Goal: Transaction & Acquisition: Purchase product/service

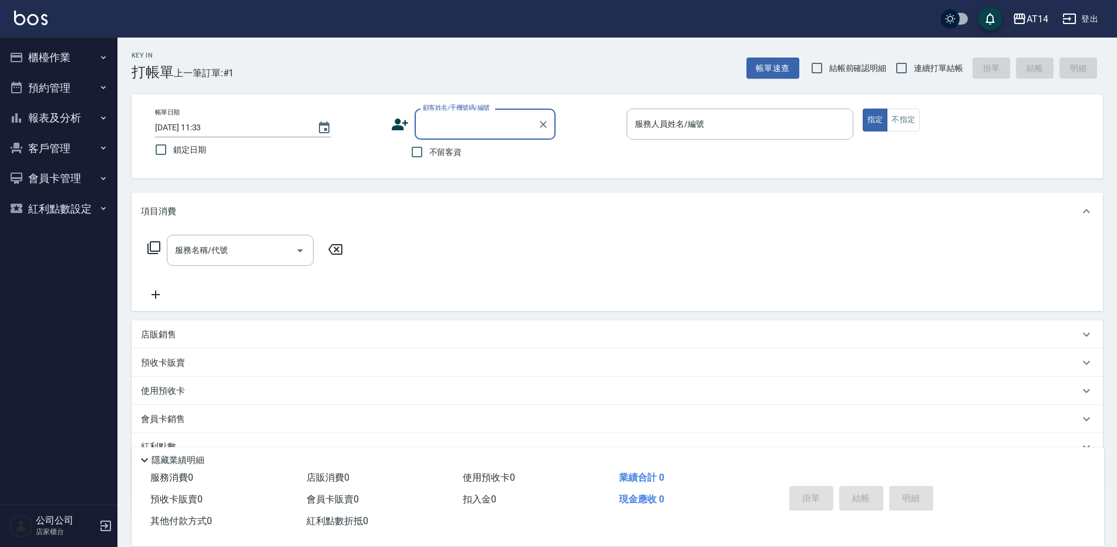
click at [59, 64] on button "櫃檯作業" at bounding box center [59, 57] width 108 height 31
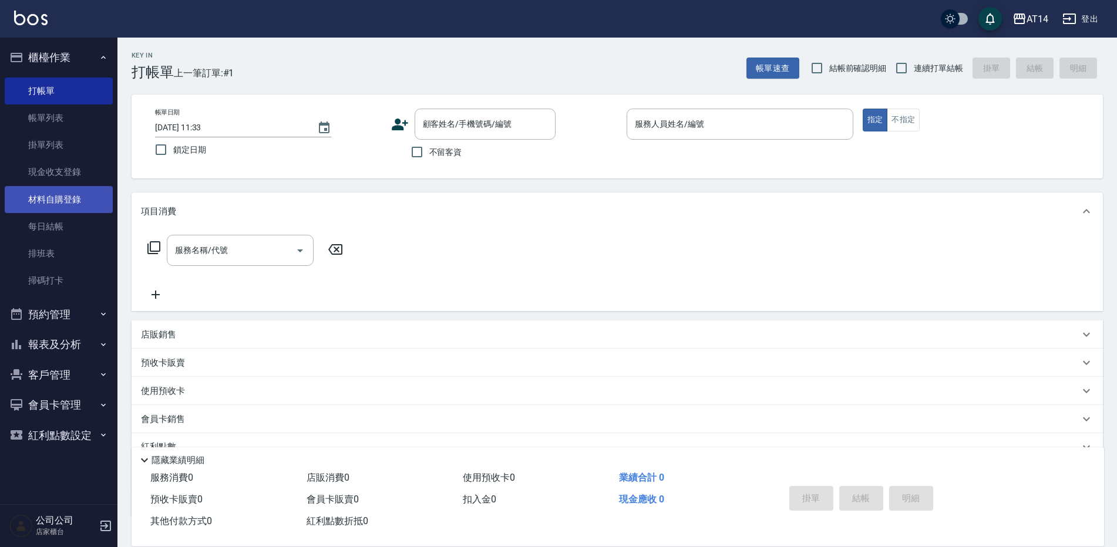
click at [82, 195] on link "材料自購登錄" at bounding box center [59, 199] width 108 height 27
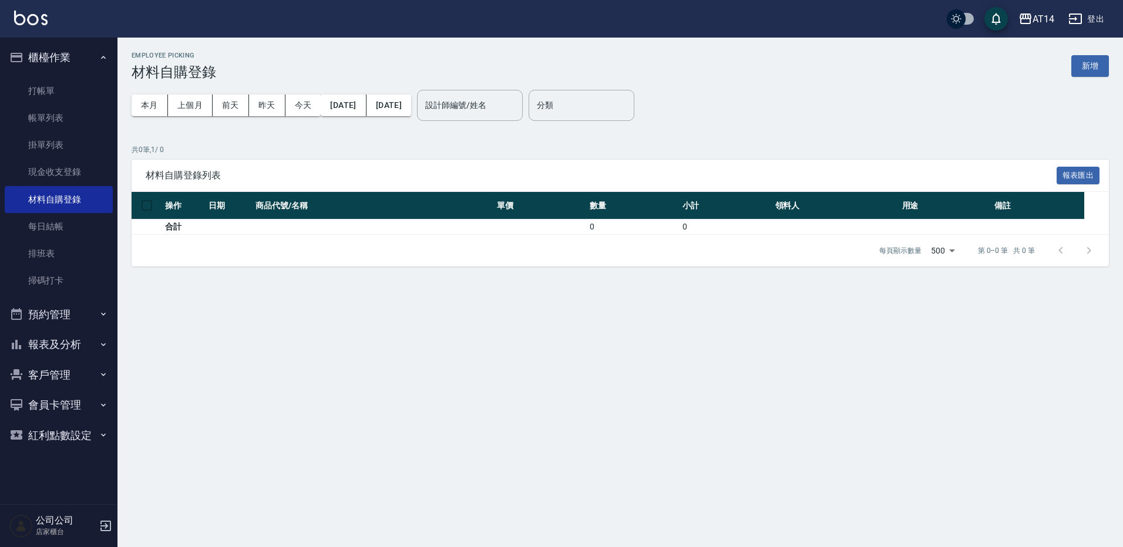
click at [114, 170] on nav "櫃檯作業 打帳單 帳單列表 掛單列表 現金收支登錄 材料自購登錄 每日結帳 排班表 掃碼打卡 預約管理 預約管理 單日預約紀錄 單週預約紀錄 報表及分析 報表…" at bounding box center [58, 271] width 117 height 467
click at [98, 170] on link "現金收支登錄" at bounding box center [59, 172] width 108 height 27
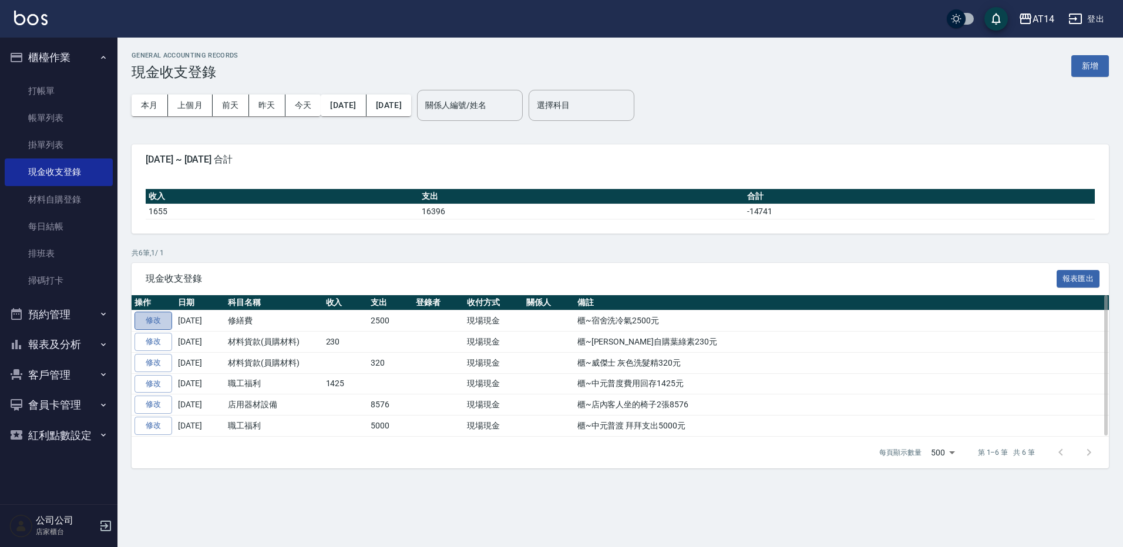
click at [160, 322] on link "修改" at bounding box center [153, 321] width 38 height 18
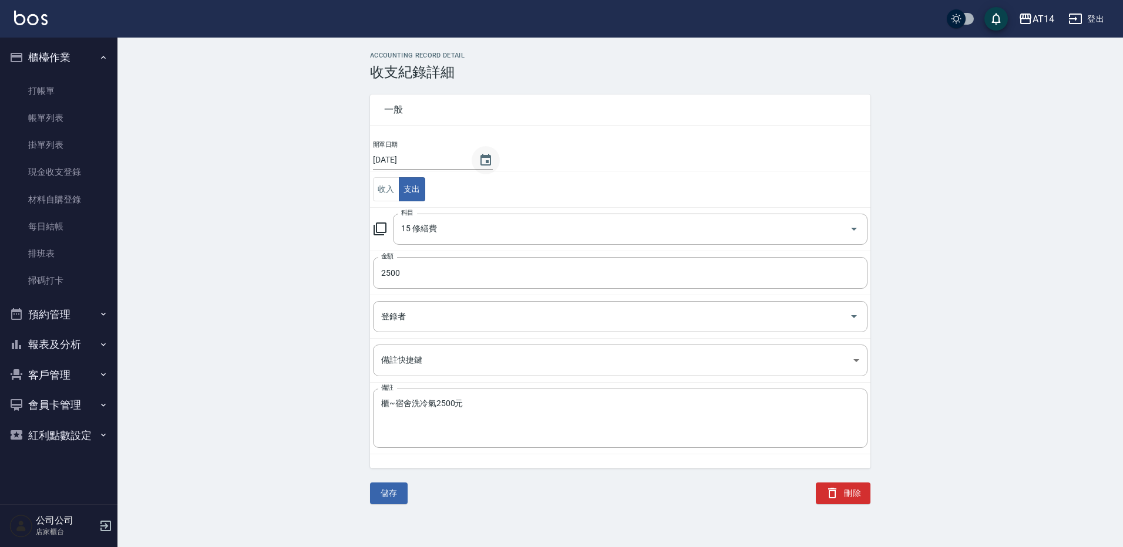
click at [485, 155] on icon "Choose date, selected date is 2025-09-24" at bounding box center [485, 160] width 11 height 12
click at [426, 306] on button "23" at bounding box center [419, 303] width 21 height 21
type input "[DATE]"
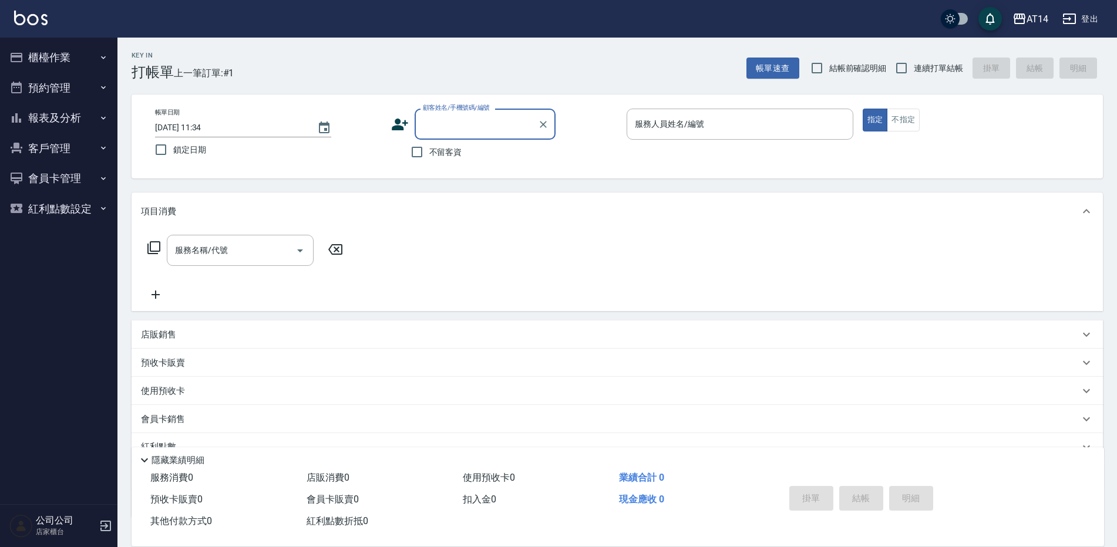
click at [65, 59] on button "櫃檯作業" at bounding box center [59, 57] width 108 height 31
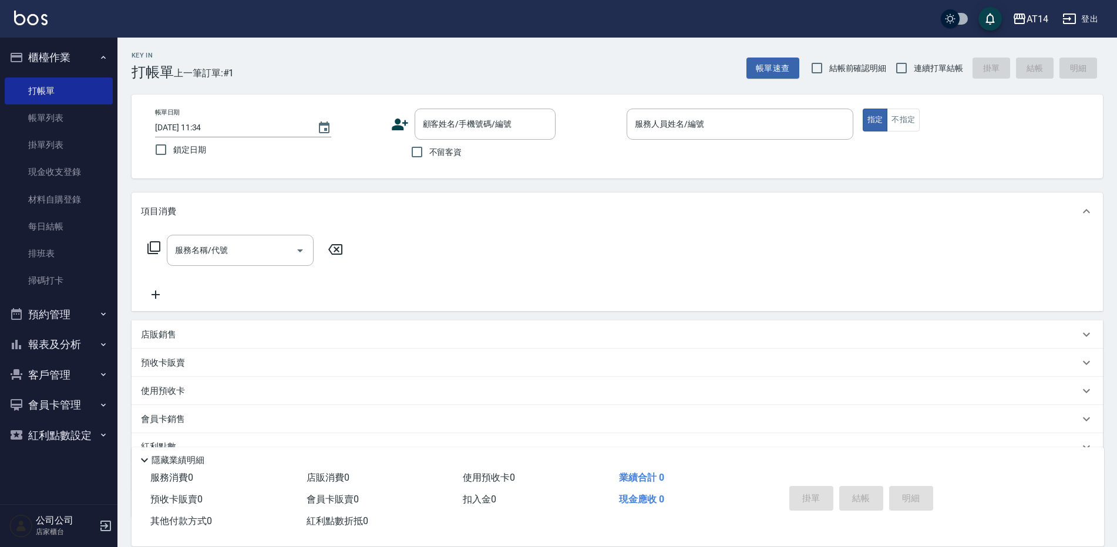
click at [71, 74] on ul "打帳單 帳單列表 掛單列表 現金收支登錄 材料自購登錄 每日結帳 排班表 掃碼打卡" at bounding box center [59, 186] width 108 height 227
click at [73, 63] on button "櫃檯作業" at bounding box center [59, 57] width 108 height 31
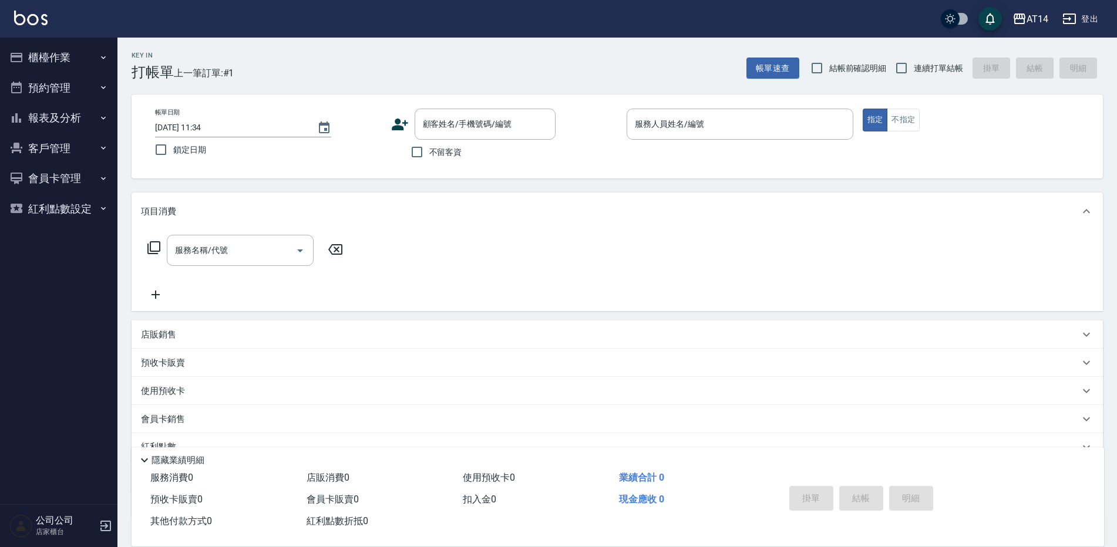
click at [76, 89] on button "預約管理" at bounding box center [59, 88] width 108 height 31
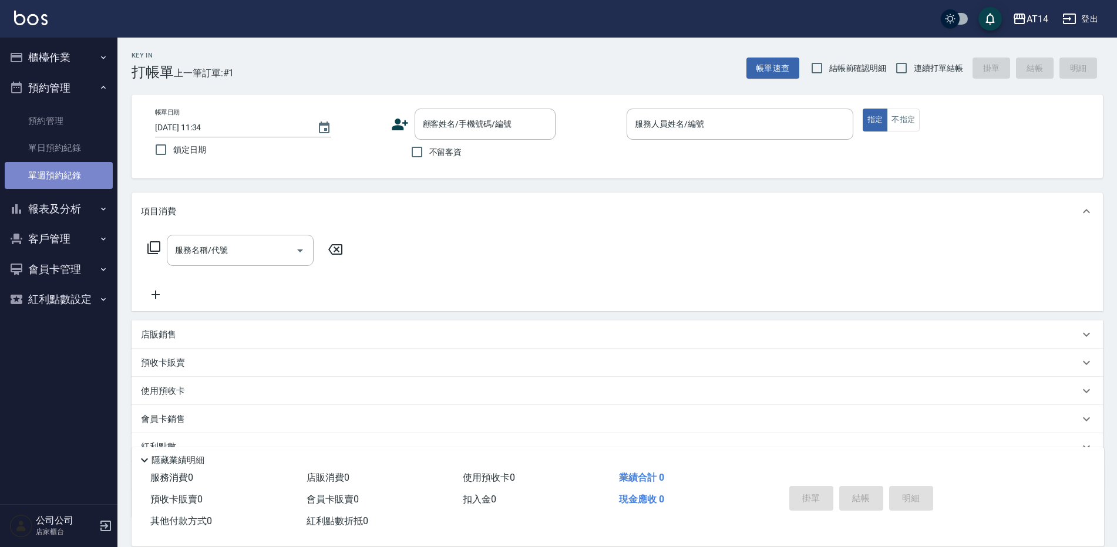
click at [83, 173] on link "單週預約紀錄" at bounding box center [59, 175] width 108 height 27
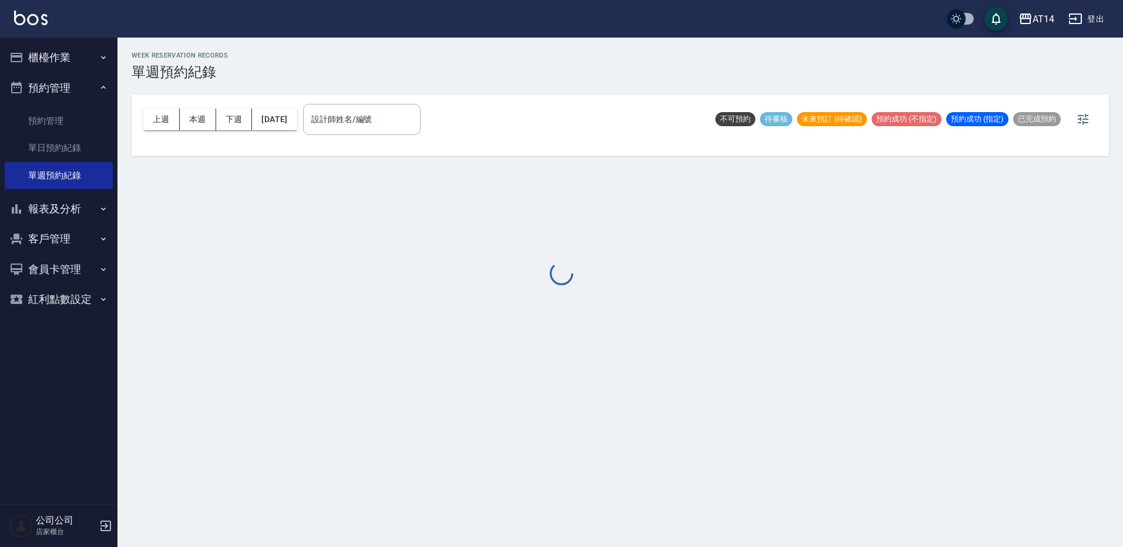
click at [365, 127] on div at bounding box center [561, 273] width 1123 height 547
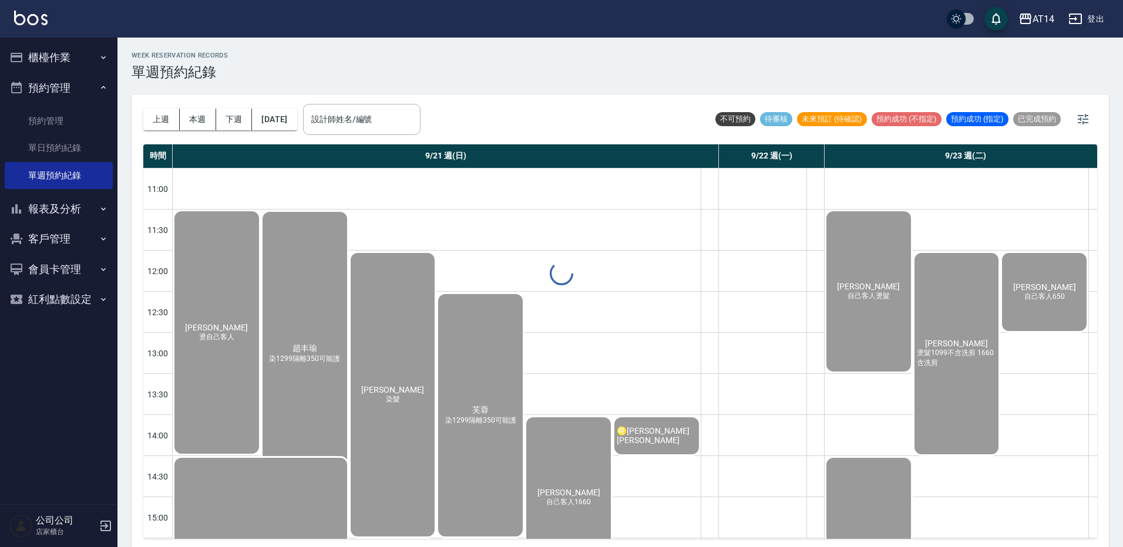
click at [364, 120] on div "設計師姓名/編號 設計師姓名/編號" at bounding box center [361, 119] width 117 height 31
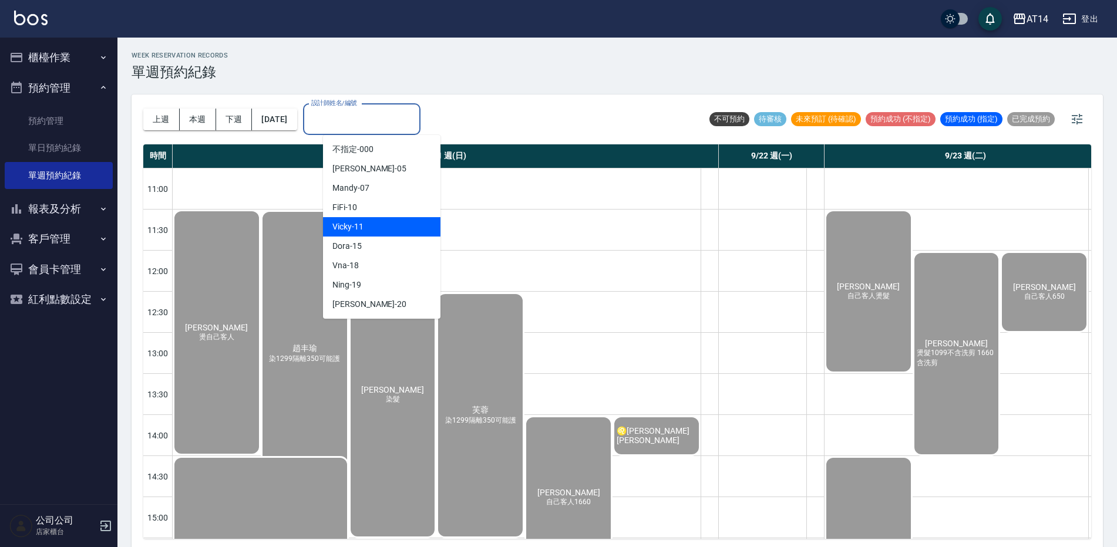
click at [363, 228] on div "Vicky -11" at bounding box center [381, 226] width 117 height 19
type input "Vicky-11"
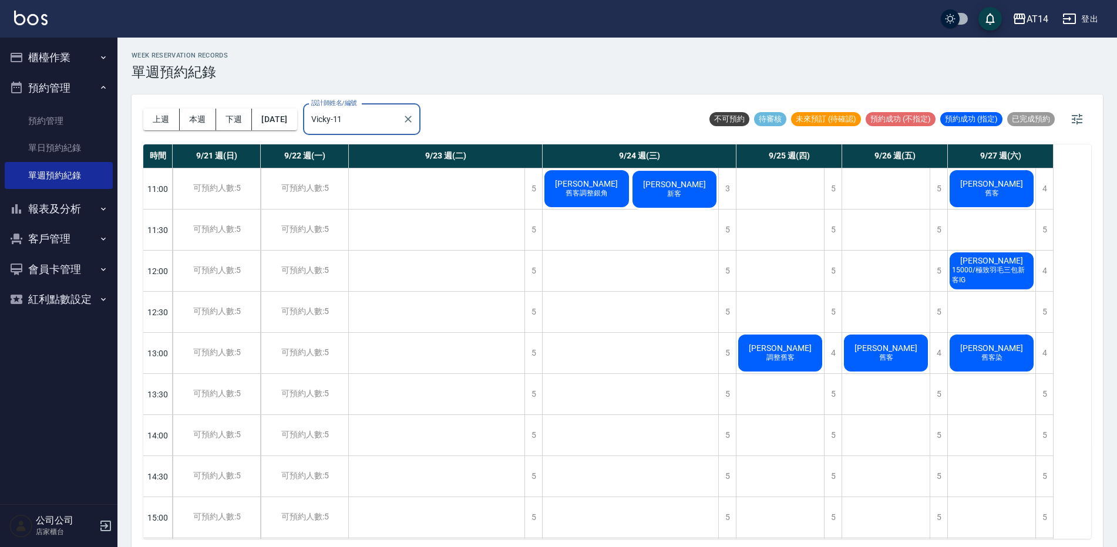
click at [603, 187] on div "余小燕 舊客調整銀角" at bounding box center [586, 188] width 88 height 41
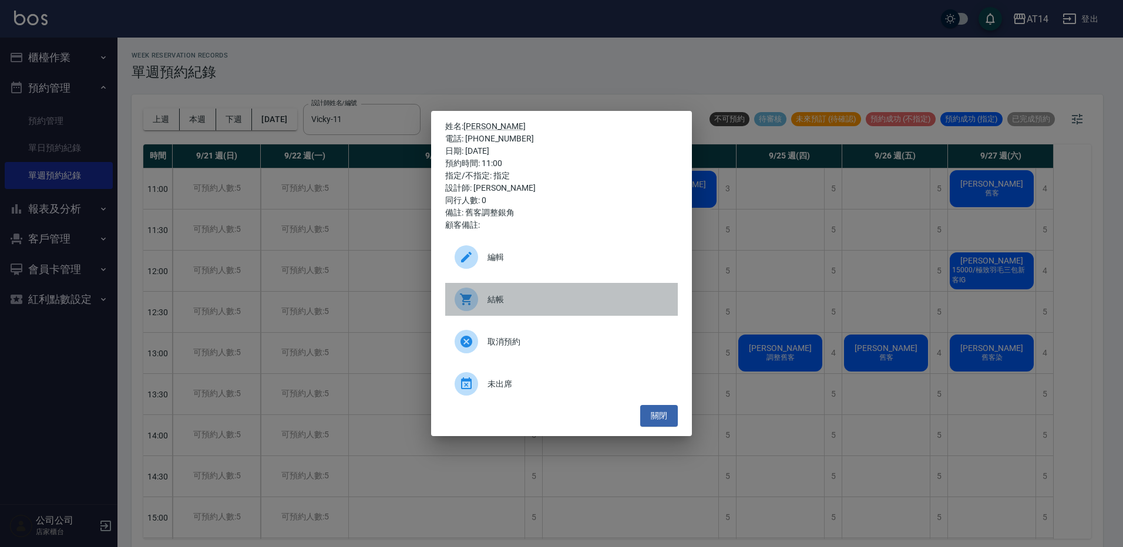
click at [490, 300] on span "結帳" at bounding box center [577, 300] width 181 height 12
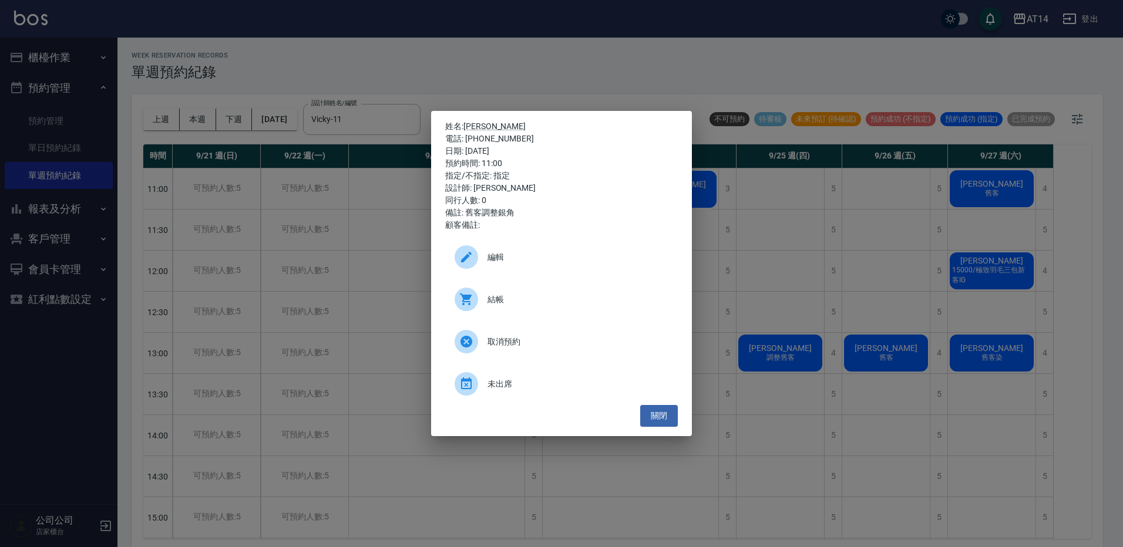
click at [440, 42] on div "姓名: 余小燕 電話: 0980621450 日期: 2025/09/24 預約時間: 11:00 指定/不指定: 指定 設計師: Vicky 同行人數: 0…" at bounding box center [561, 273] width 1123 height 547
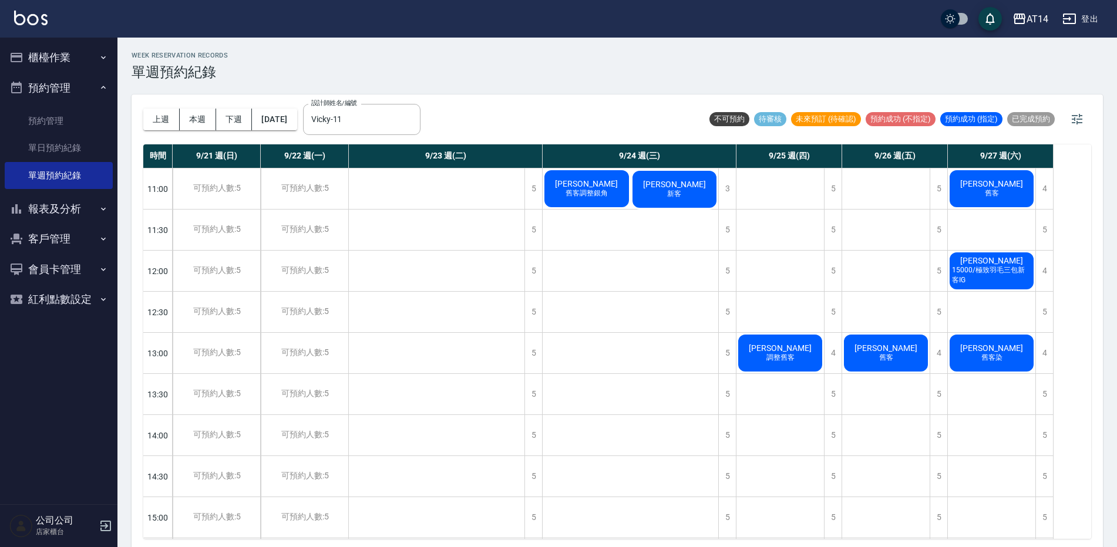
click at [586, 184] on span "余小燕" at bounding box center [586, 183] width 68 height 9
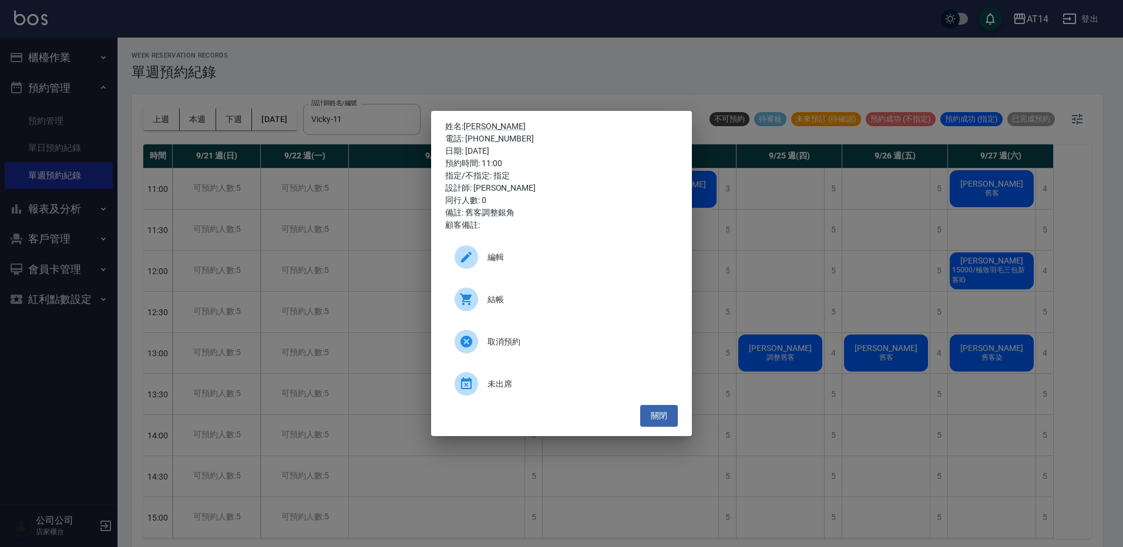
click at [483, 295] on div at bounding box center [470, 299] width 33 height 23
click at [461, 10] on div "姓名: 余小燕 電話: 0980621450 日期: 2025/09/24 預約時間: 11:00 指定/不指定: 指定 設計師: Vicky 同行人數: 0…" at bounding box center [561, 273] width 1123 height 547
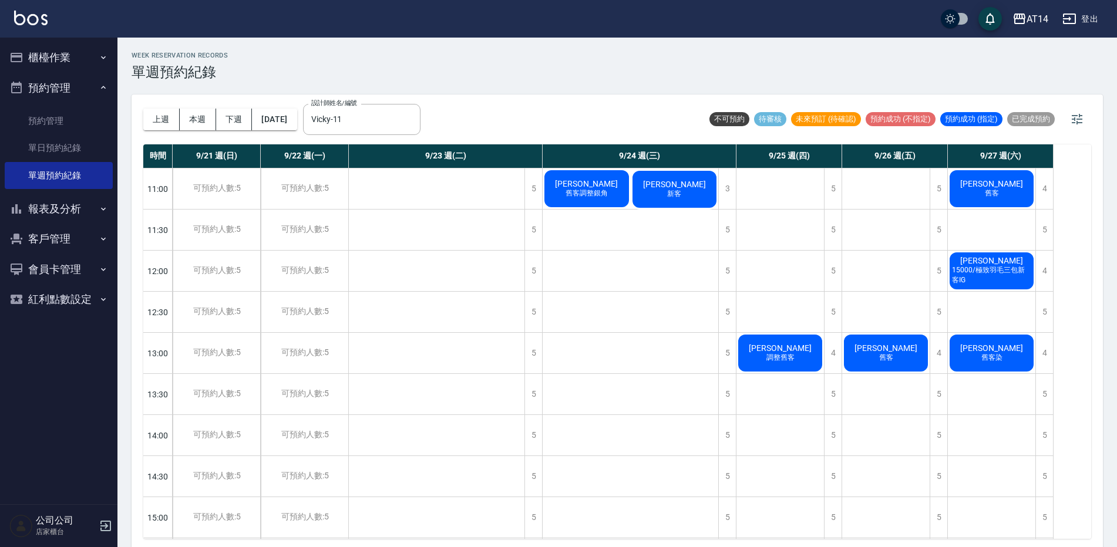
click at [696, 193] on div "陳宛廷 新客" at bounding box center [675, 189] width 88 height 41
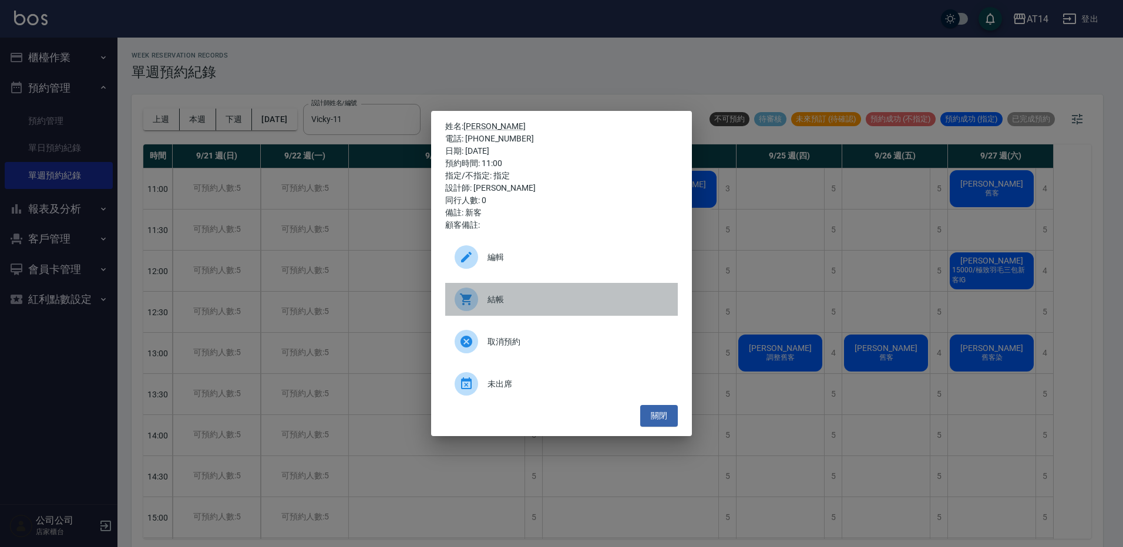
click at [482, 306] on div at bounding box center [470, 299] width 33 height 23
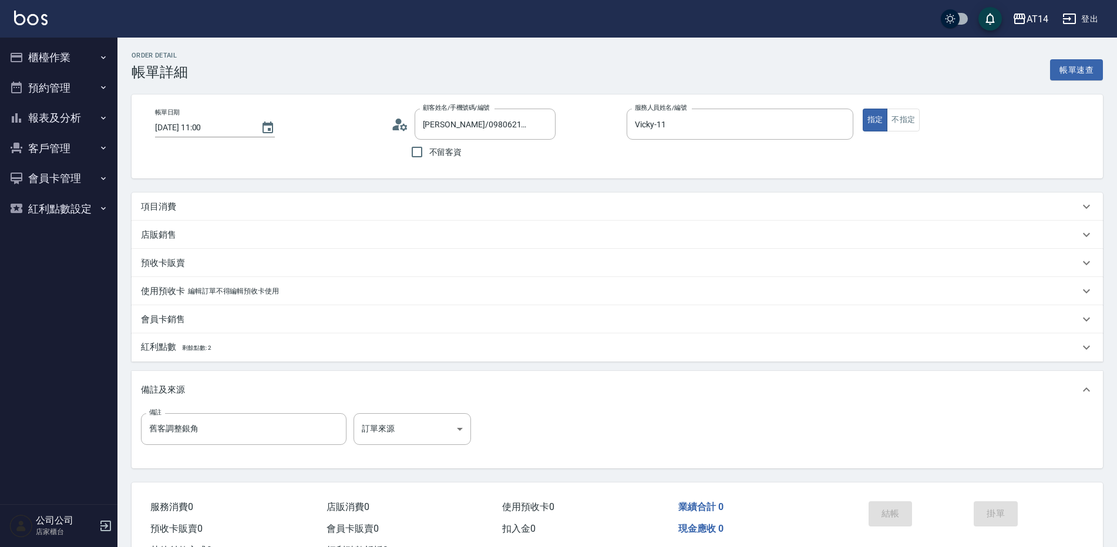
click at [167, 203] on p "項目消費" at bounding box center [158, 207] width 35 height 12
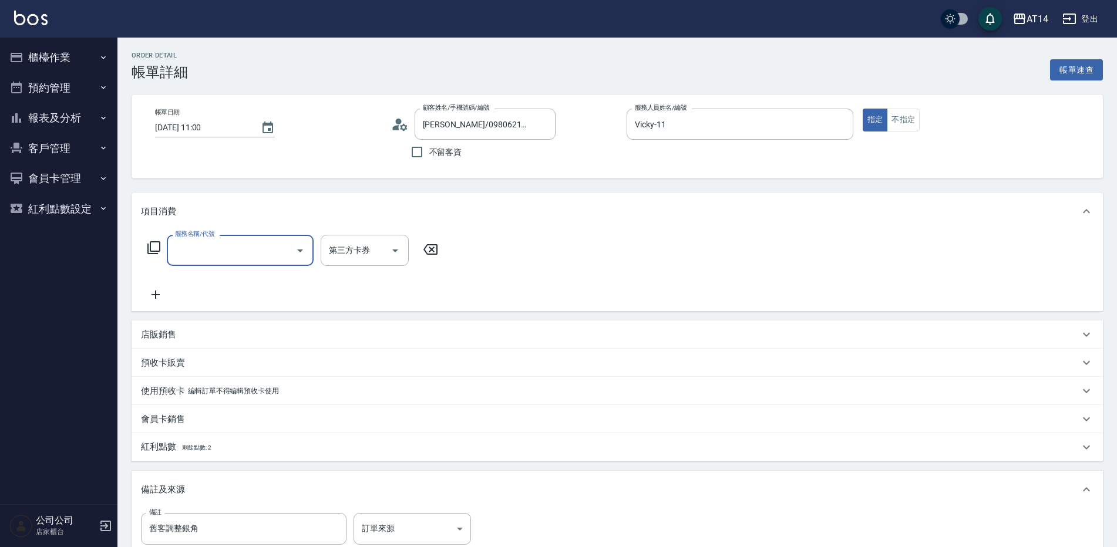
click at [240, 256] on input "服務名稱/代號" at bounding box center [231, 250] width 119 height 21
type input "061"
type input "4"
type input "接髮(061)"
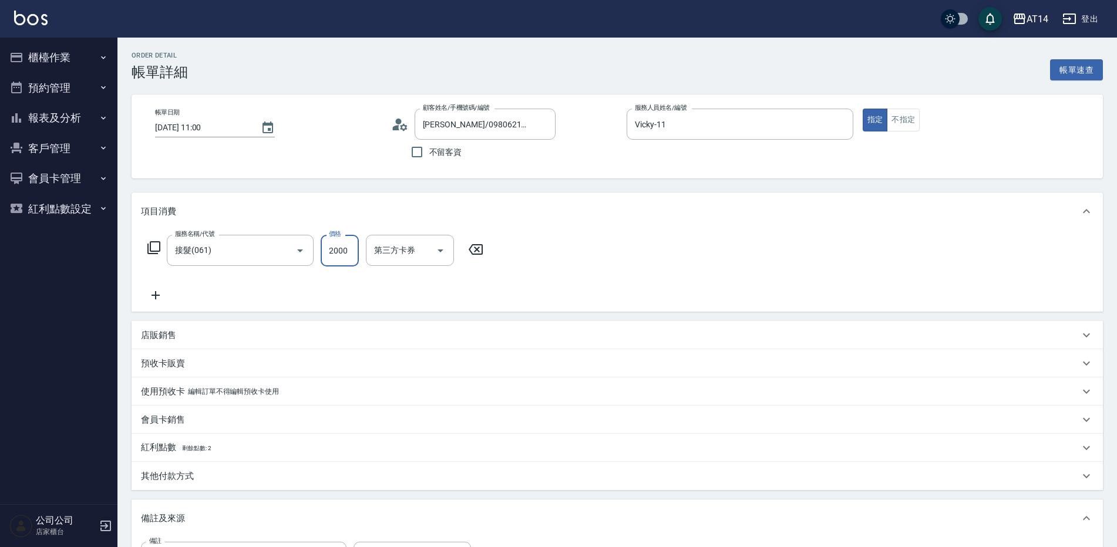
type input "8"
type input "0"
type input "82"
type input "2"
type input "8245"
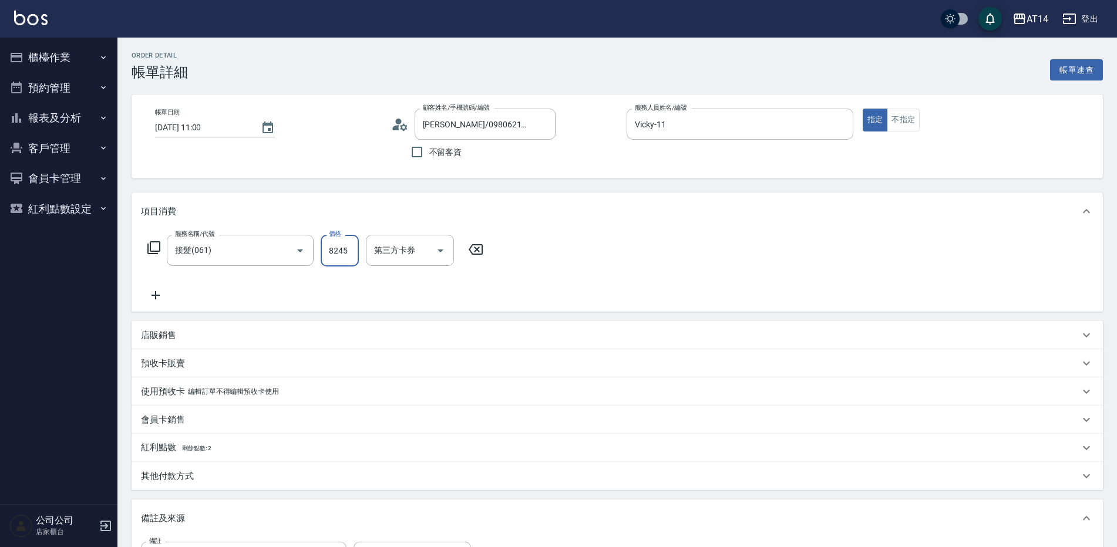
type input "16"
type input "8245"
click at [212, 463] on div "其他付款方式" at bounding box center [617, 476] width 971 height 28
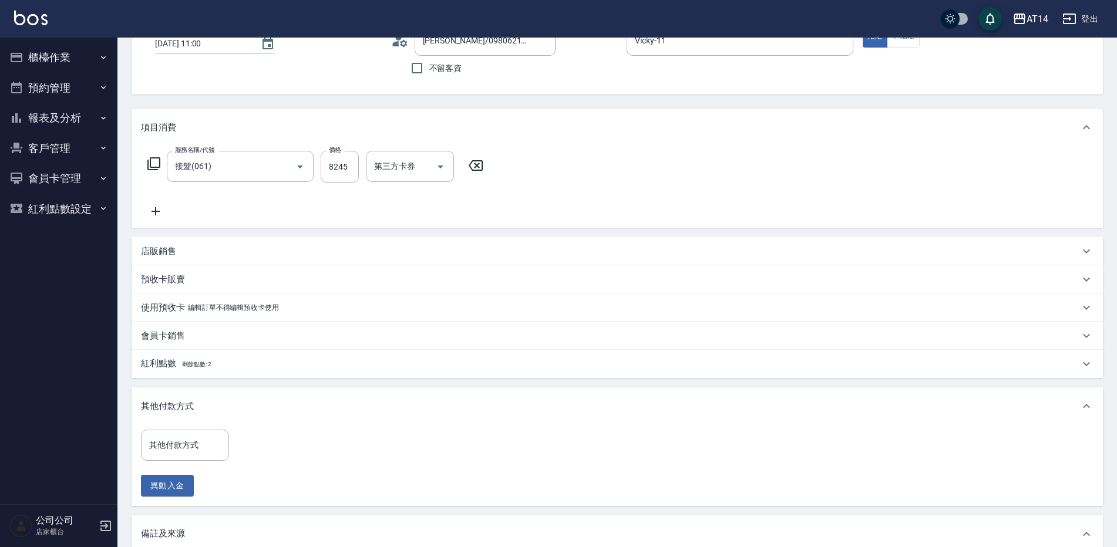
scroll to position [117, 0]
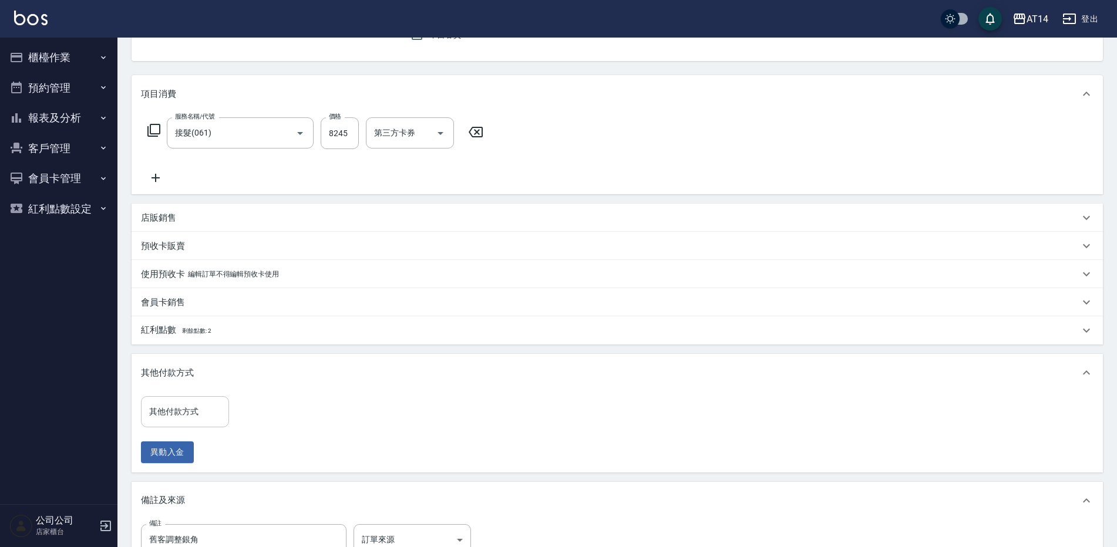
click at [194, 416] on input "其他付款方式" at bounding box center [184, 412] width 77 height 21
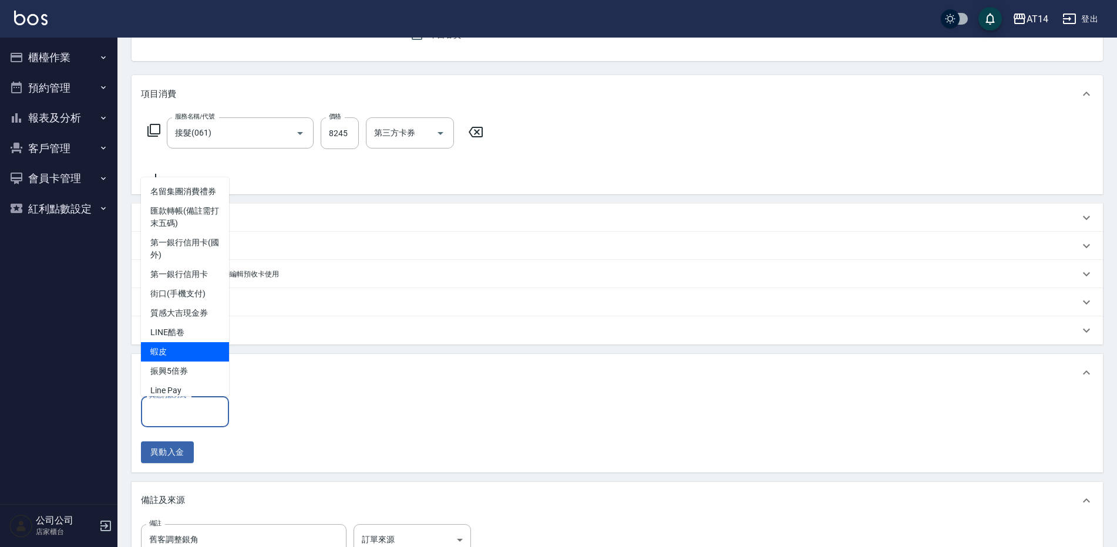
scroll to position [79, 0]
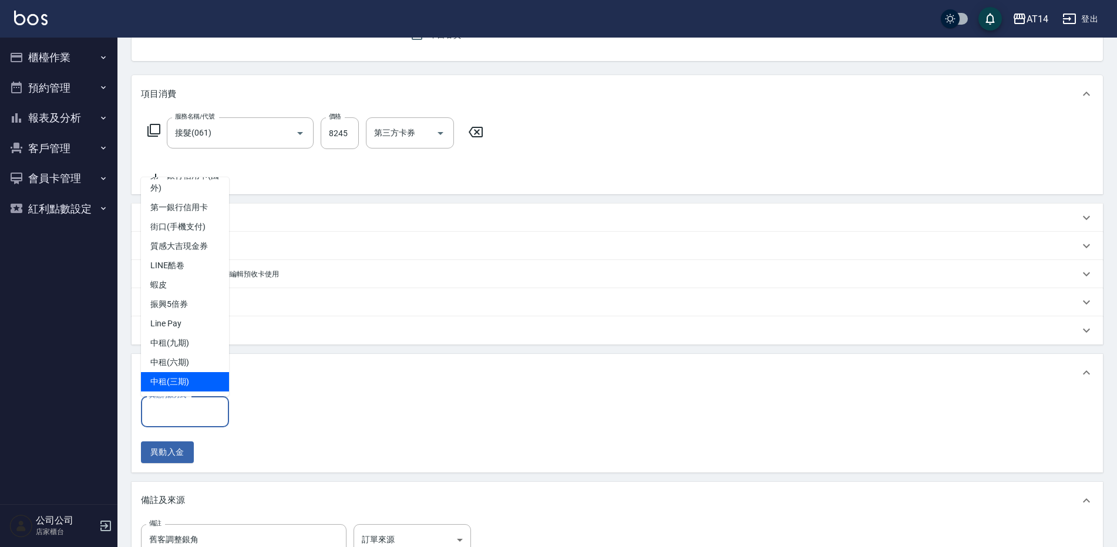
click at [195, 382] on span "中租(三期)" at bounding box center [185, 381] width 88 height 19
type input "中租(三期)"
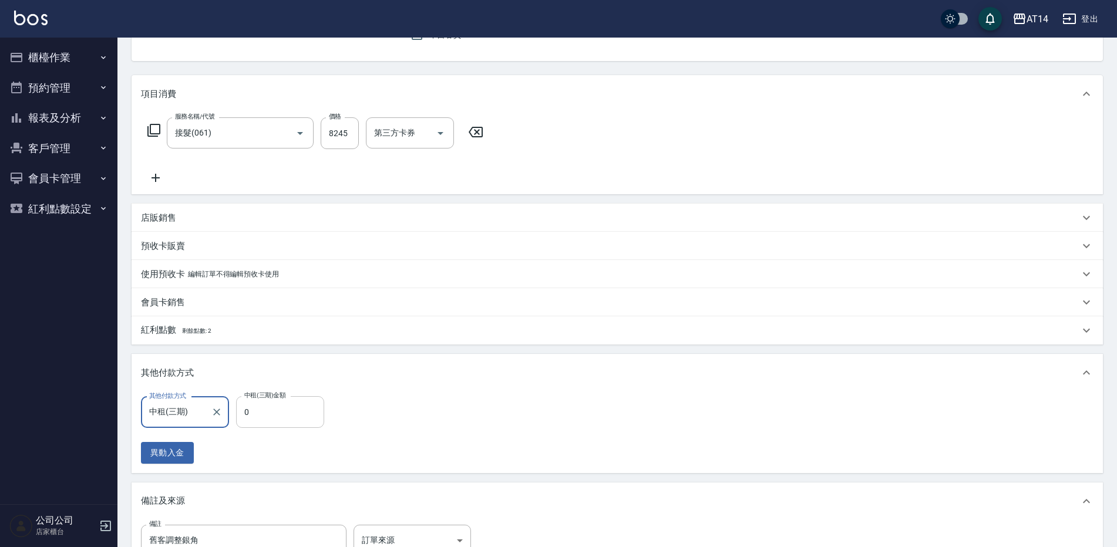
click at [254, 405] on input "0" at bounding box center [280, 412] width 88 height 32
type input "82"
type input "15"
type input "8245"
type input "0"
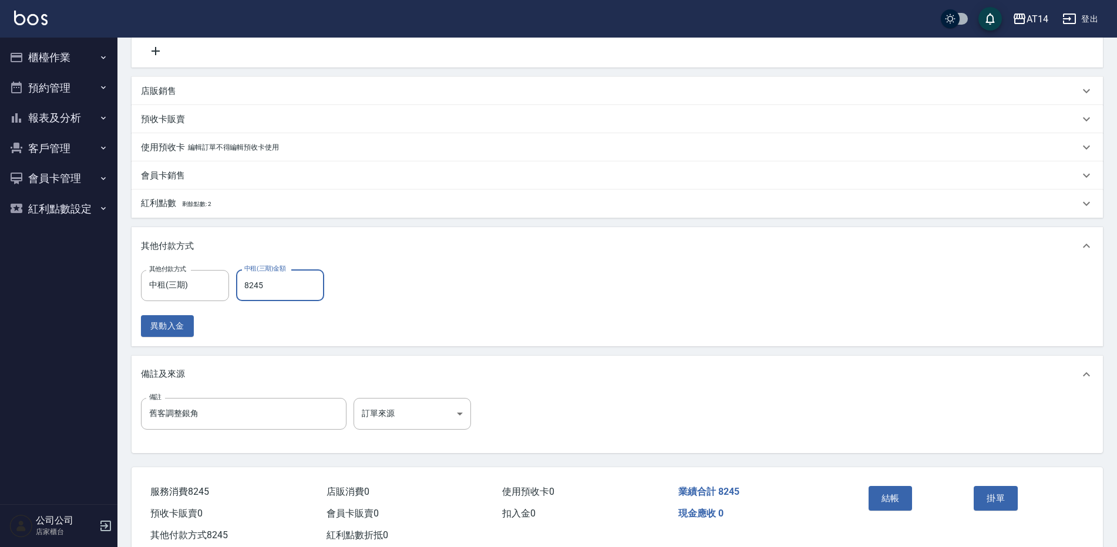
scroll to position [277, 0]
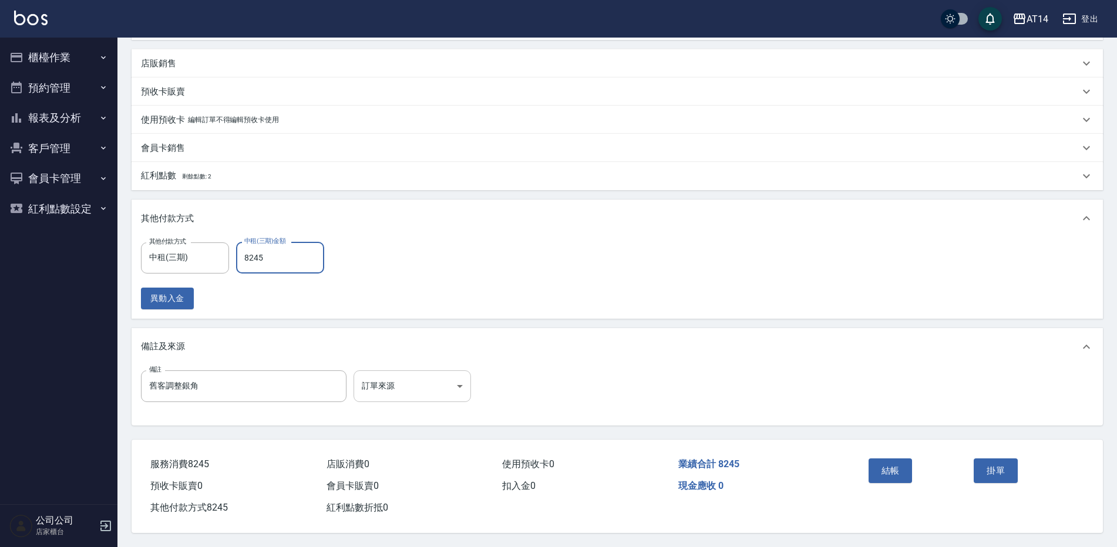
type input "8245"
click at [390, 380] on body "AT14 登出 櫃檯作業 打帳單 帳單列表 掛單列表 現金收支登錄 材料自購登錄 每日結帳 排班表 掃碼打卡 預約管理 預約管理 單日預約紀錄 單週預約紀錄 …" at bounding box center [558, 137] width 1117 height 819
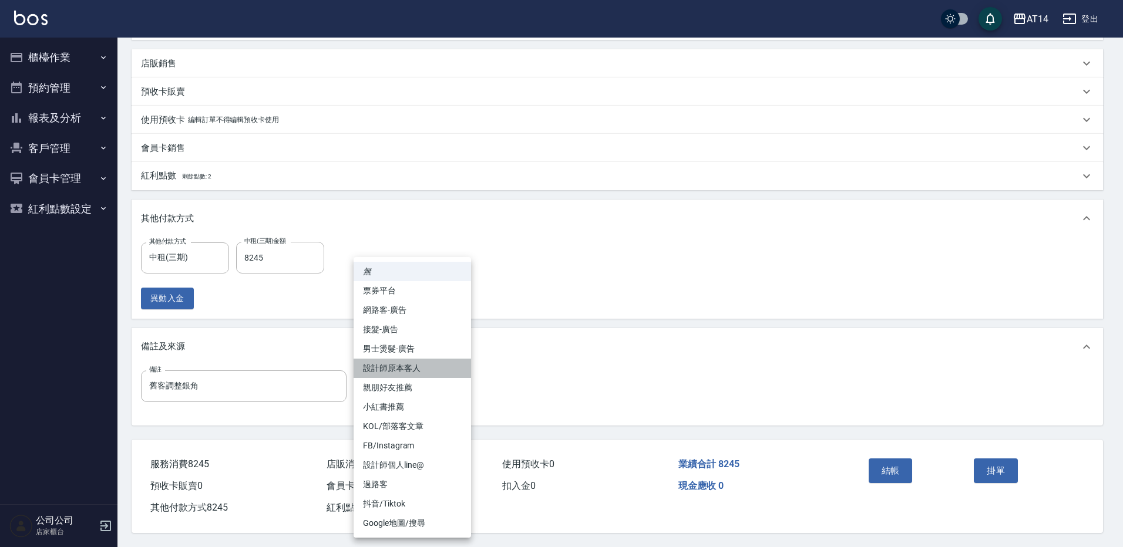
click at [396, 368] on li "設計師原本客人" at bounding box center [411, 368] width 117 height 19
type input "設計師原本客人"
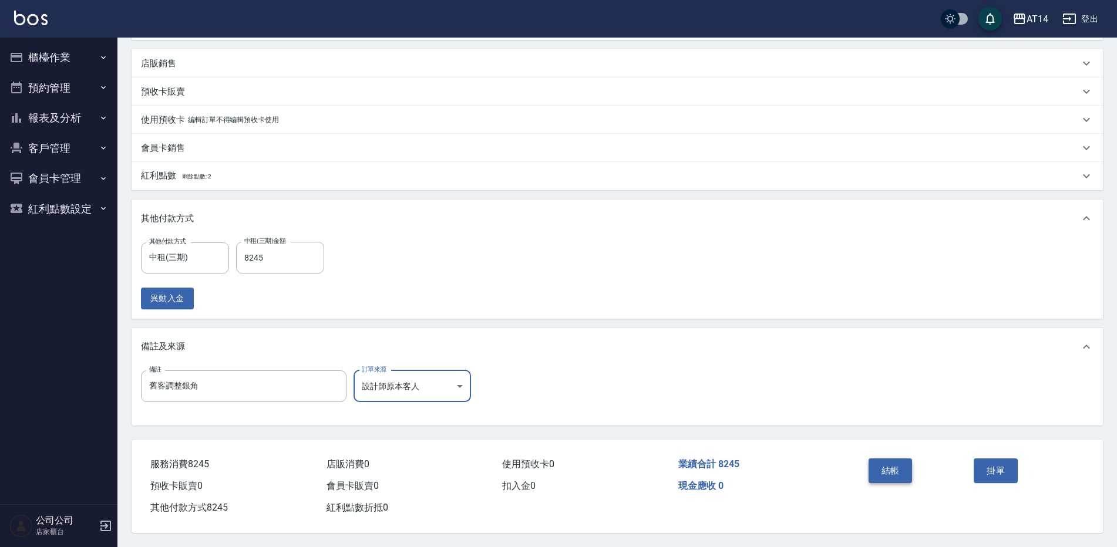
click at [882, 468] on button "結帳" at bounding box center [890, 471] width 44 height 25
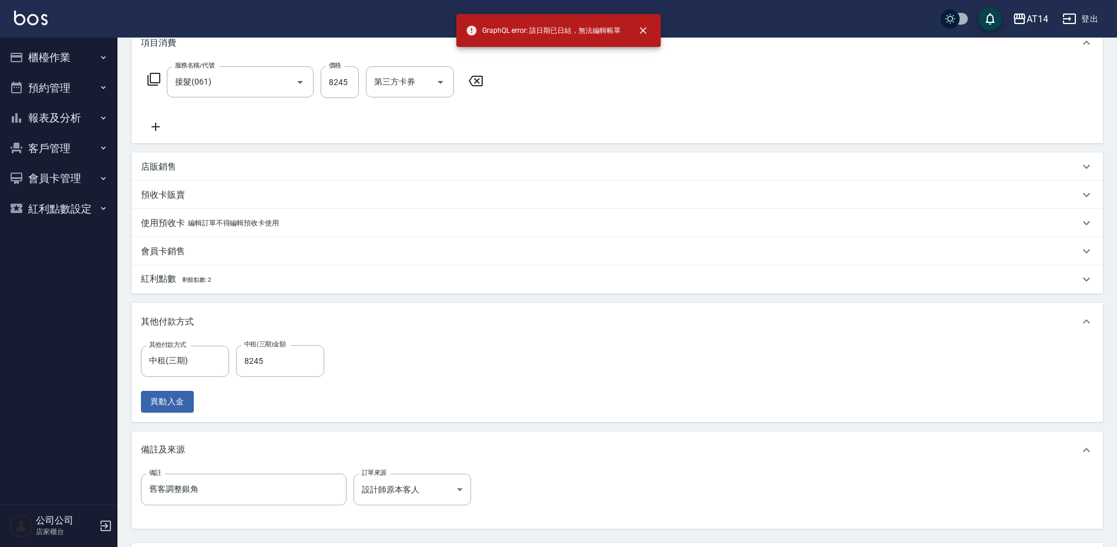
scroll to position [0, 0]
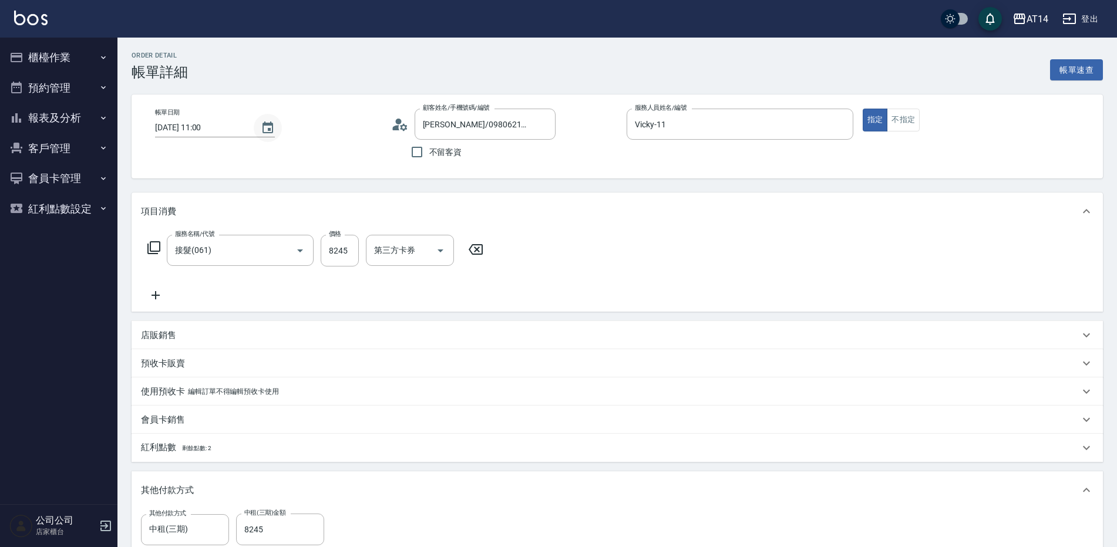
click at [269, 126] on icon "Choose date, selected date is 2025-09-24" at bounding box center [267, 128] width 11 height 12
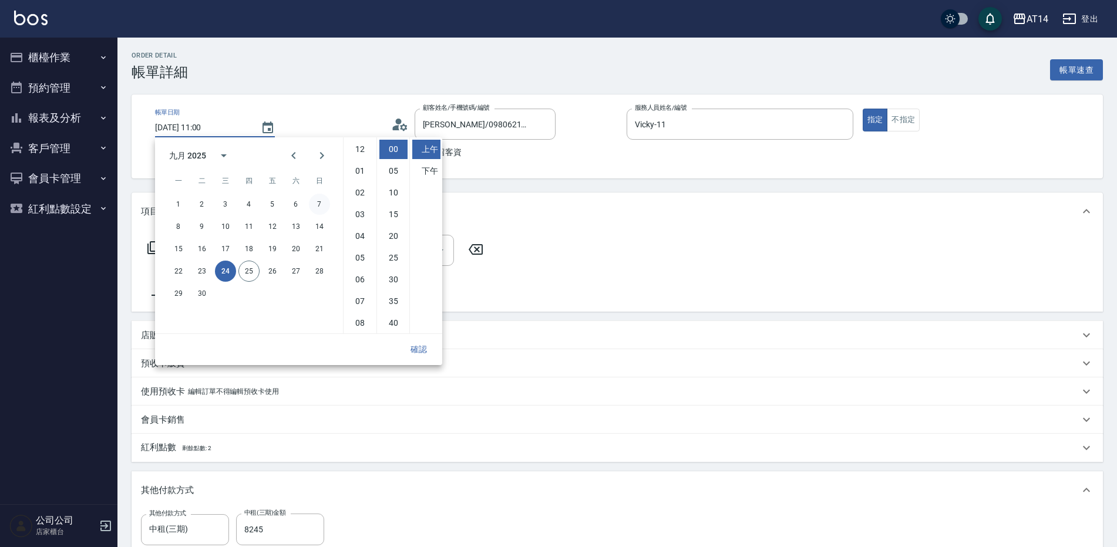
scroll to position [66, 0]
click at [220, 275] on button "24" at bounding box center [225, 271] width 21 height 21
click at [319, 97] on div "帳單日期 2025/09/24 11:00 顧客姓名/手機號碼/編號 余小燕/0980621450/null 顧客姓名/手機號碼/編號 不留客資 服務人員姓名…" at bounding box center [617, 137] width 971 height 84
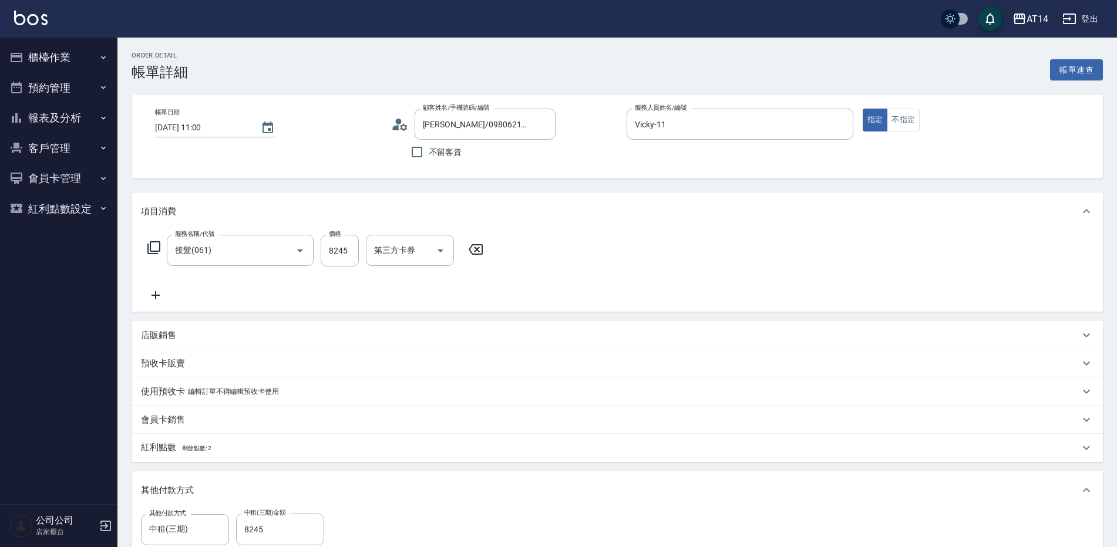
click at [77, 56] on button "櫃檯作業" at bounding box center [59, 57] width 108 height 31
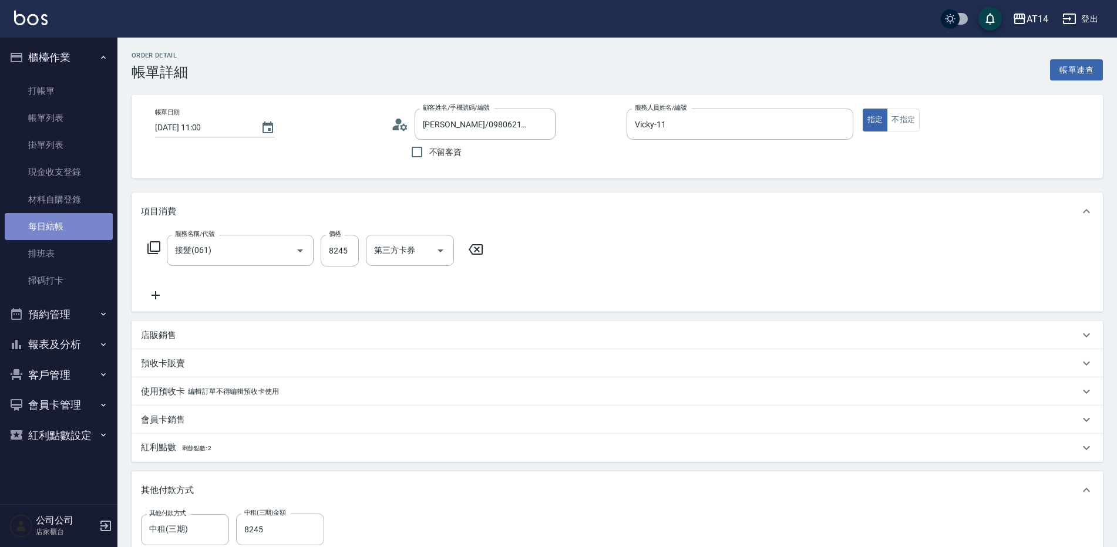
click at [69, 232] on link "每日結帳" at bounding box center [59, 226] width 108 height 27
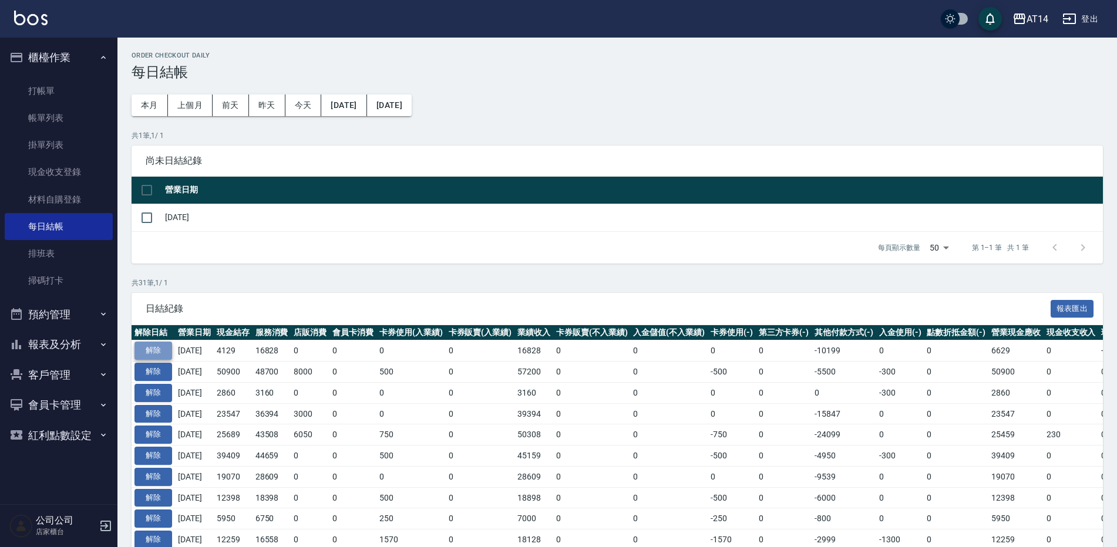
click at [161, 345] on button "解除" at bounding box center [153, 351] width 38 height 18
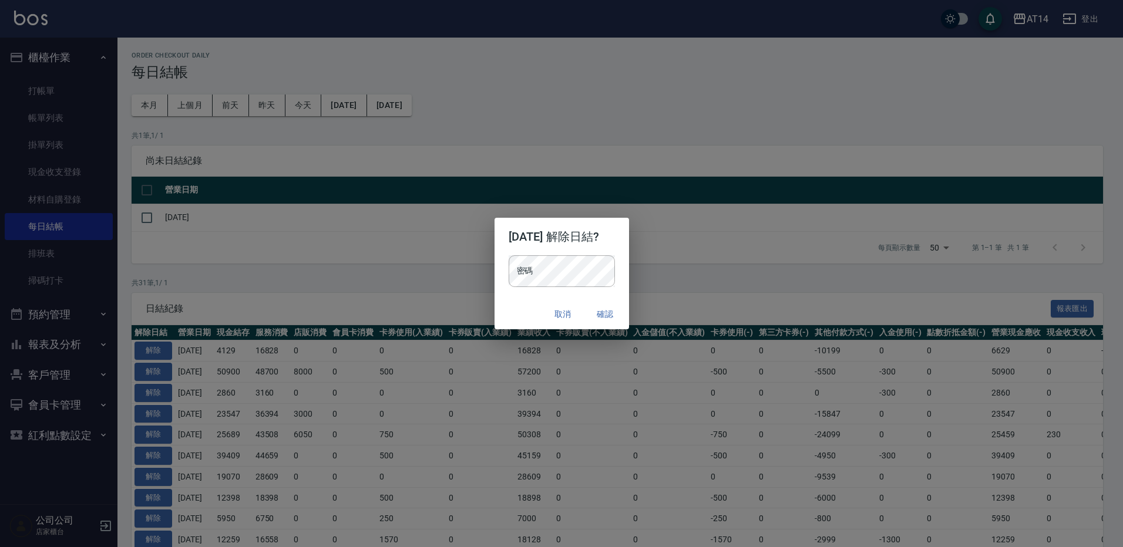
click at [493, 143] on div "2025/09/24 解除日結? 密碼 密碼 取消 確認" at bounding box center [561, 273] width 1123 height 547
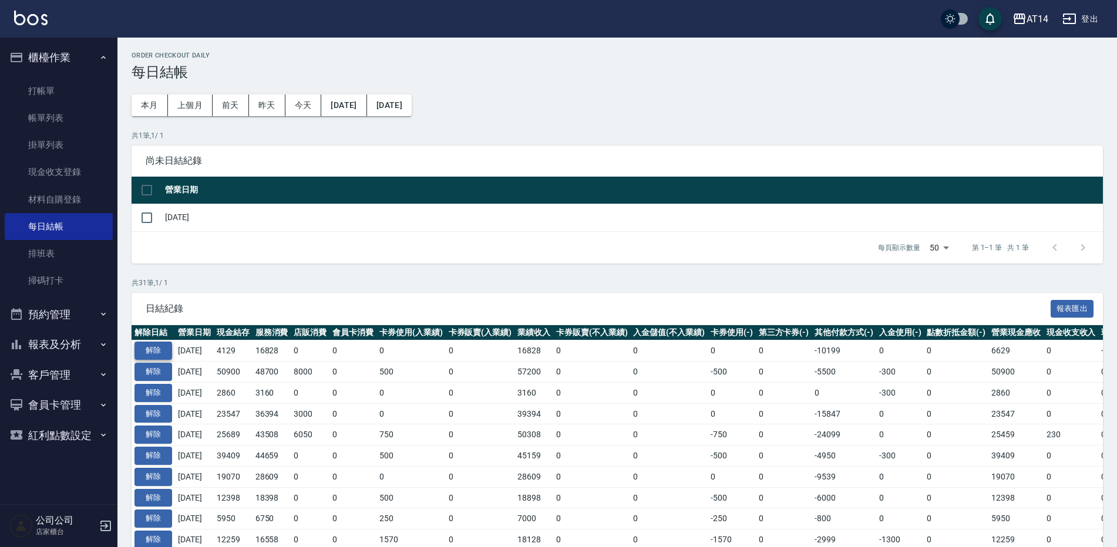
click at [158, 349] on button "解除" at bounding box center [153, 351] width 38 height 18
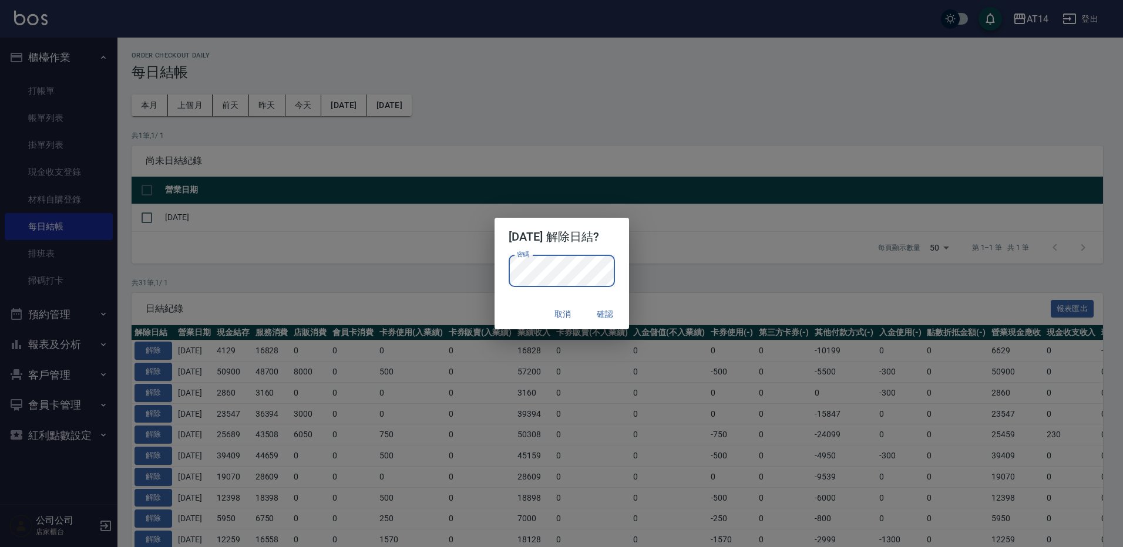
click at [619, 316] on button "確認" at bounding box center [605, 315] width 38 height 22
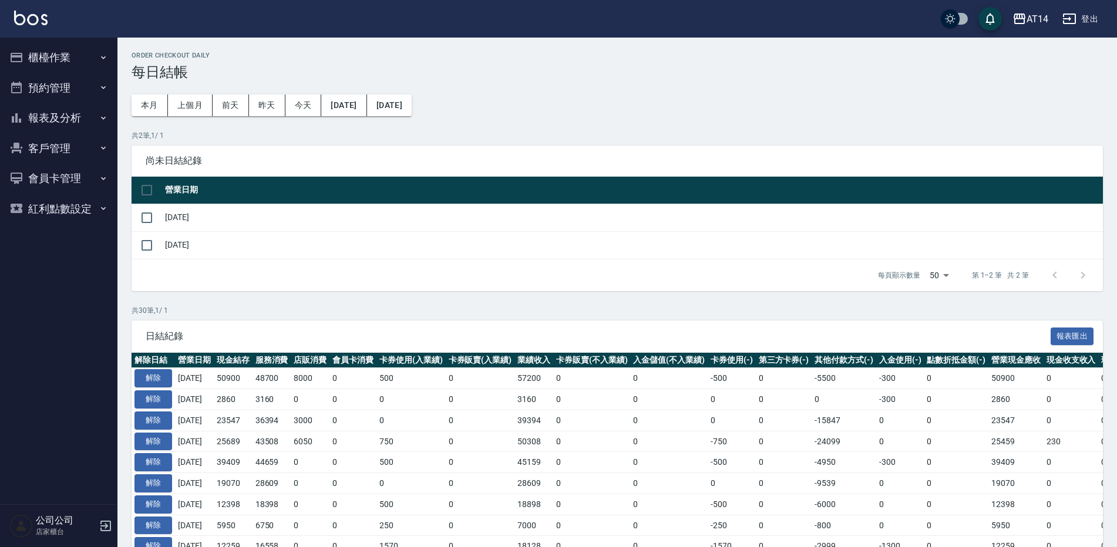
click at [85, 117] on button "報表及分析" at bounding box center [59, 118] width 108 height 31
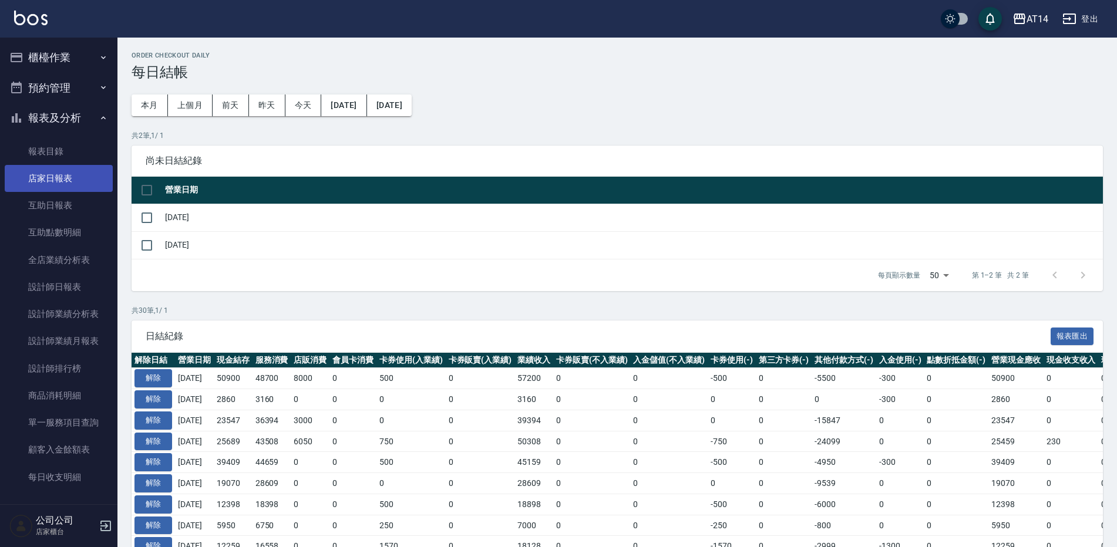
click at [73, 180] on link "店家日報表" at bounding box center [59, 178] width 108 height 27
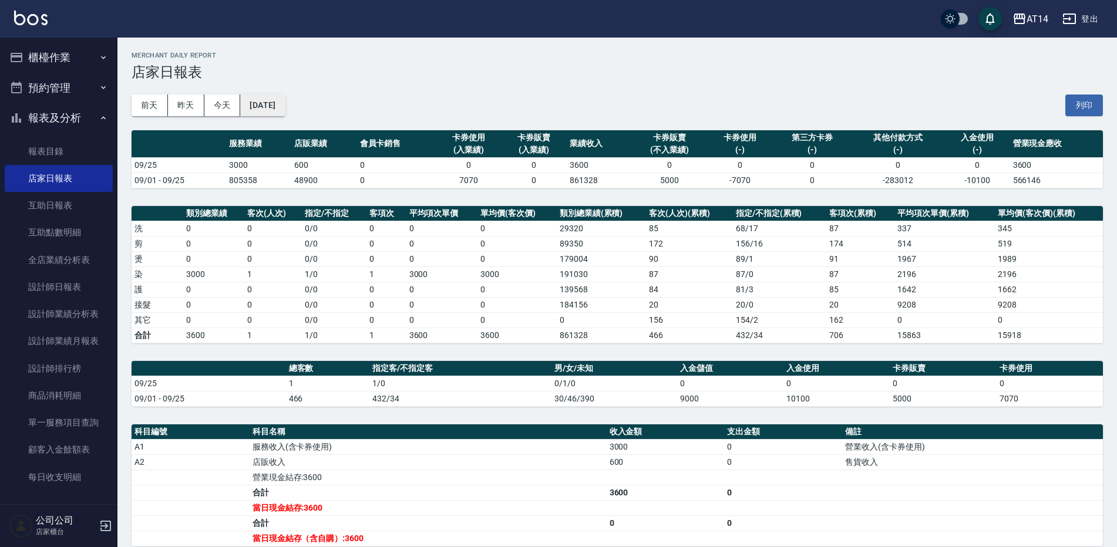
click at [285, 112] on button "[DATE]" at bounding box center [262, 106] width 45 height 22
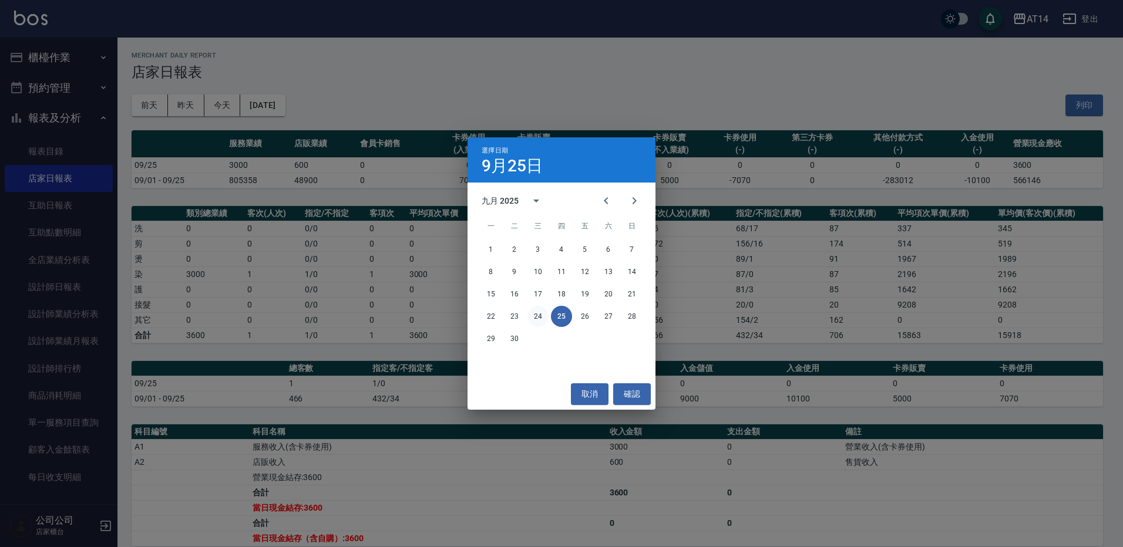
click at [529, 318] on button "24" at bounding box center [537, 316] width 21 height 21
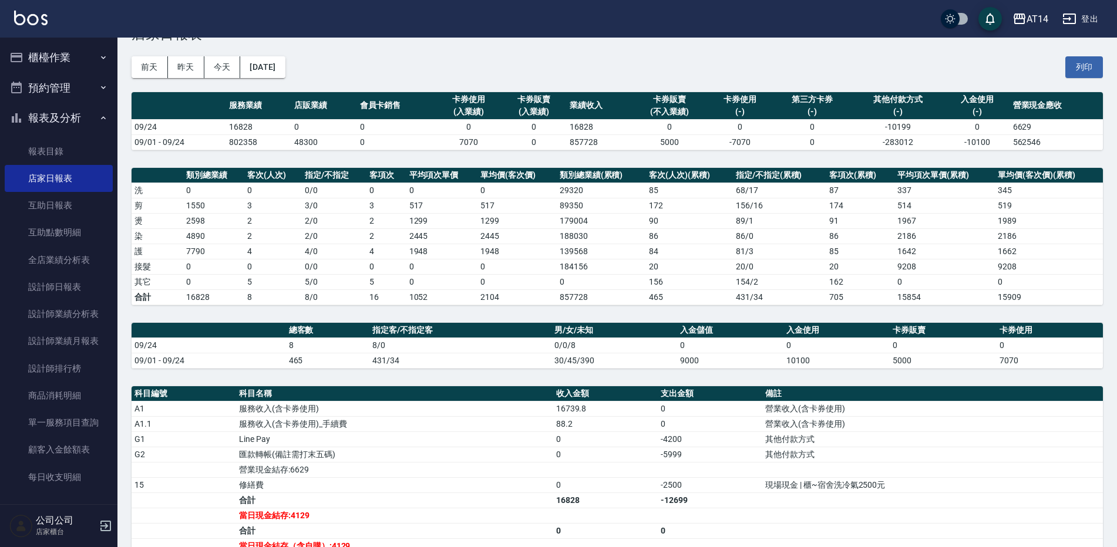
scroll to position [59, 0]
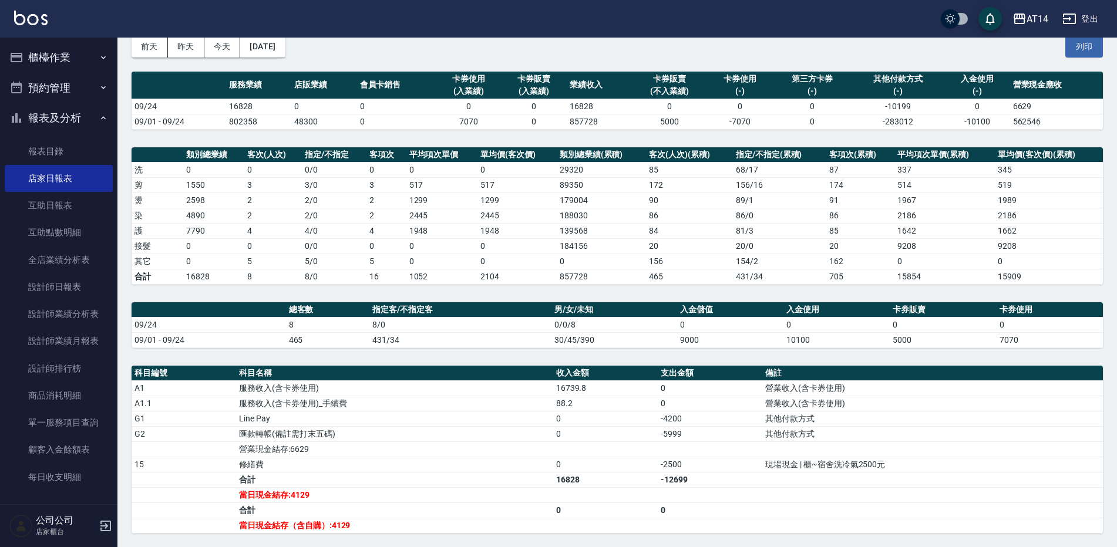
click at [72, 53] on button "櫃檯作業" at bounding box center [59, 57] width 108 height 31
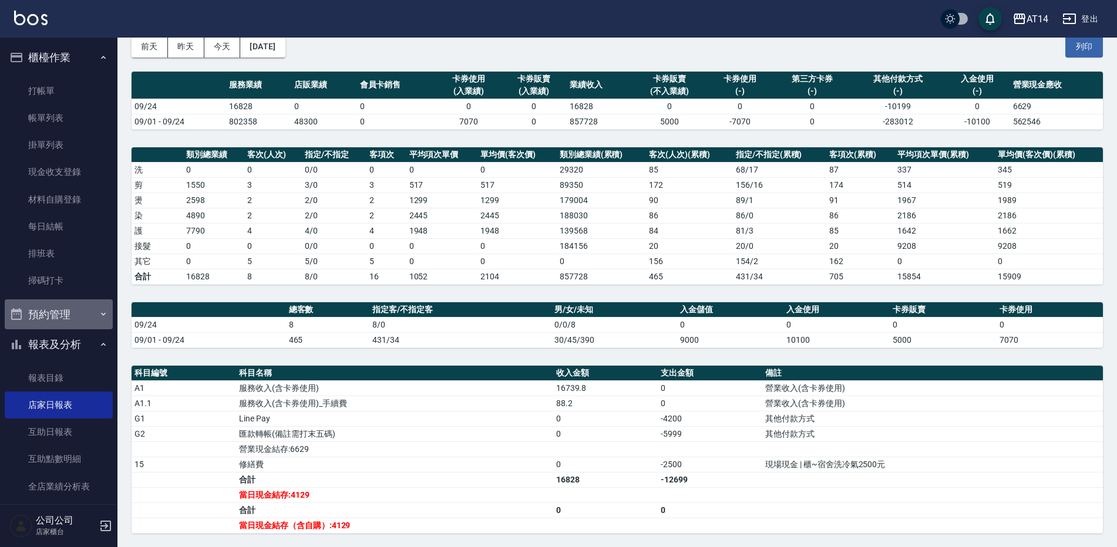
click at [76, 321] on button "預約管理" at bounding box center [59, 314] width 108 height 31
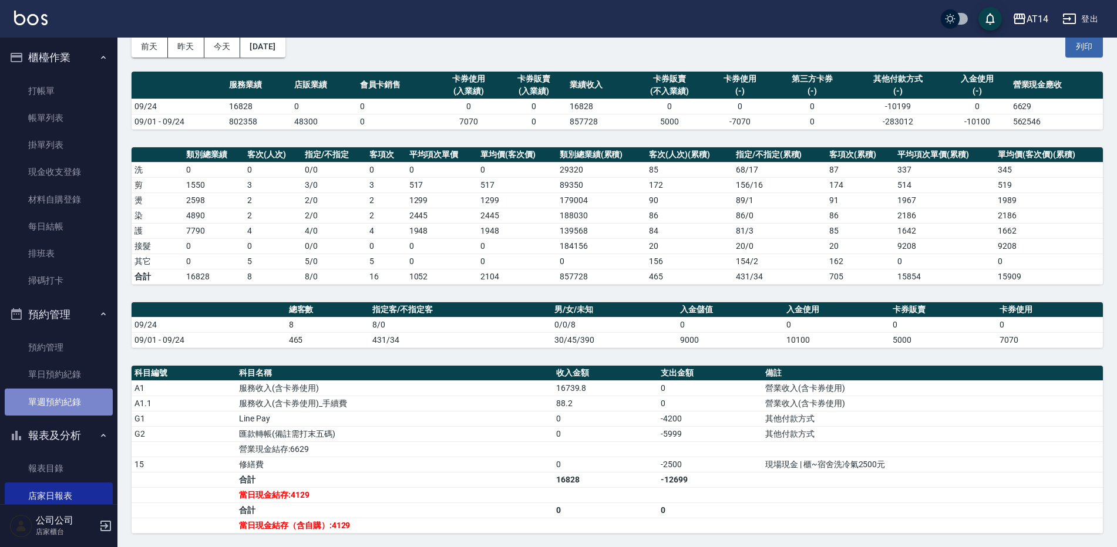
click at [60, 400] on link "單週預約紀錄" at bounding box center [59, 402] width 108 height 27
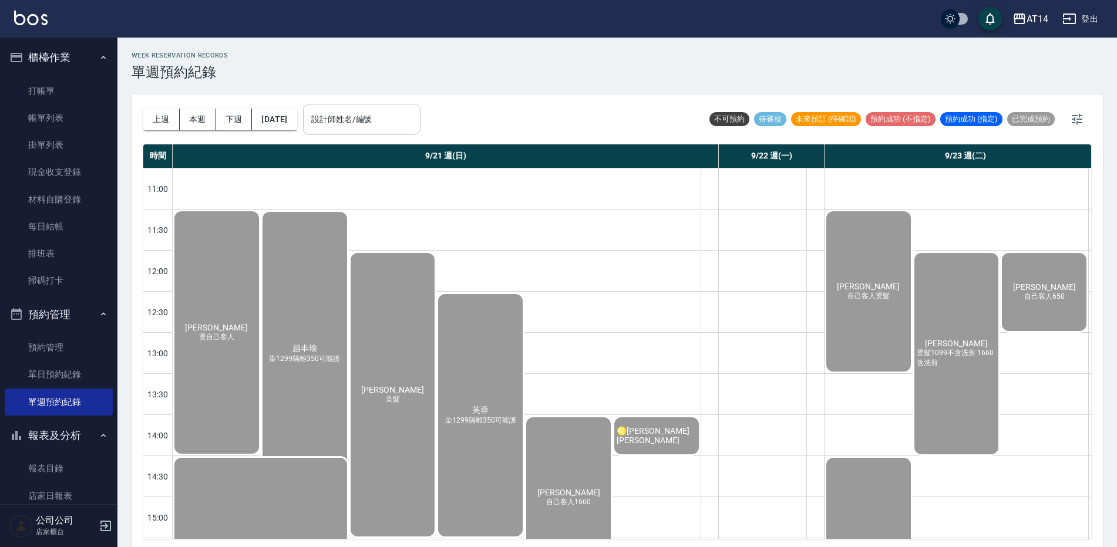
click at [415, 127] on input "設計師姓名/編號" at bounding box center [361, 119] width 107 height 21
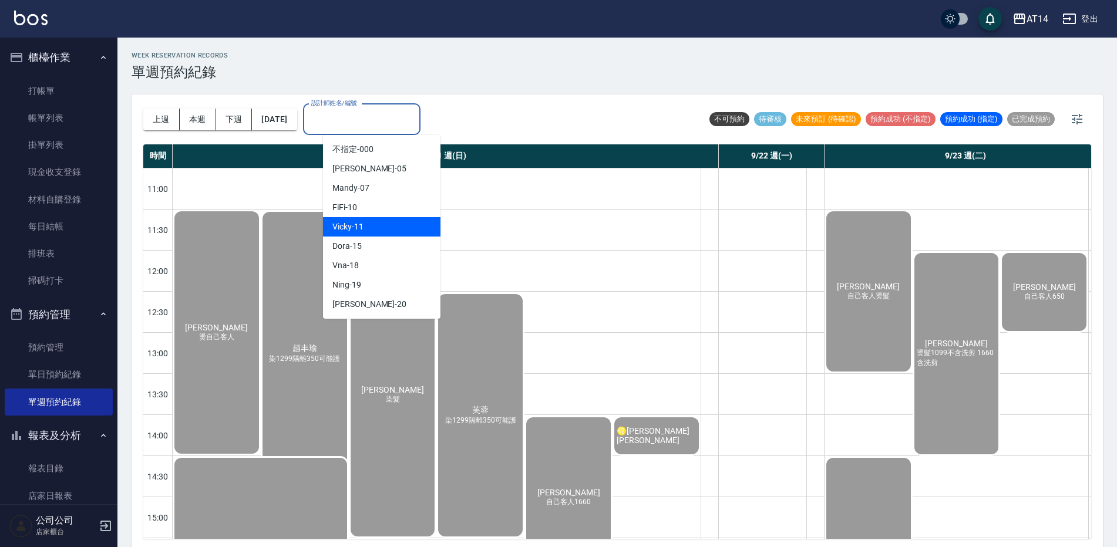
click at [396, 234] on div "Vicky -11" at bounding box center [381, 226] width 117 height 19
type input "Vicky-11"
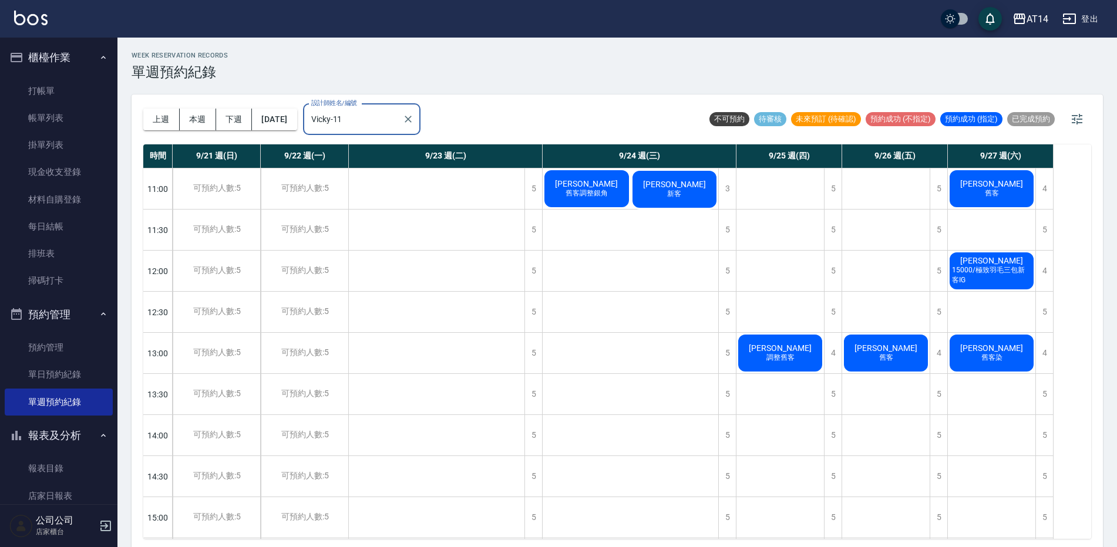
click at [592, 189] on span "舊客調整銀角" at bounding box center [586, 193] width 47 height 10
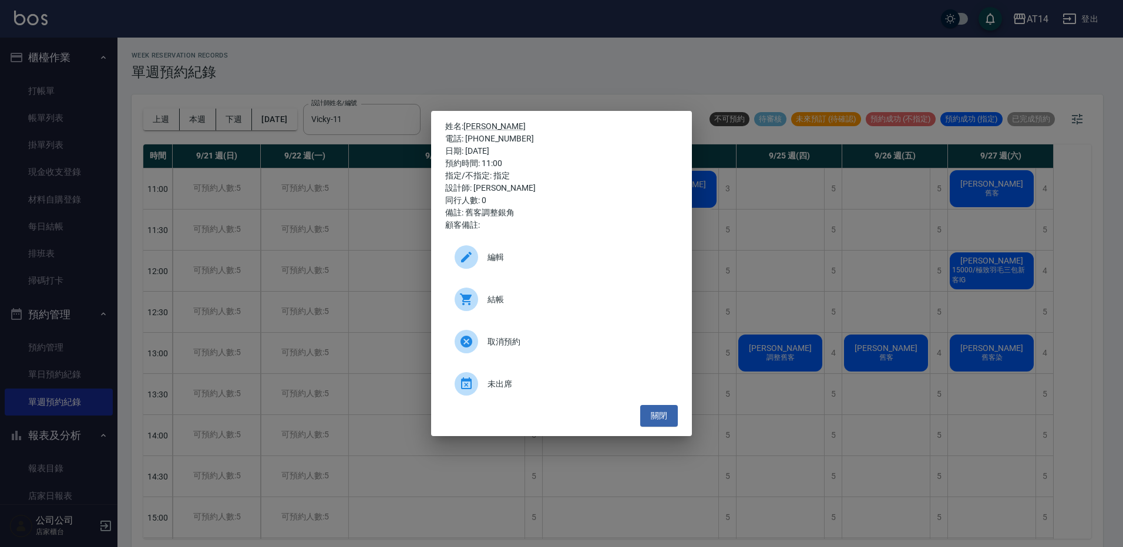
click at [499, 80] on div "姓名: 余小燕 電話: 0980621450 日期: 2025/09/24 預約時間: 11:00 指定/不指定: 指定 設計師: Vicky 同行人數: 0…" at bounding box center [561, 273] width 1123 height 547
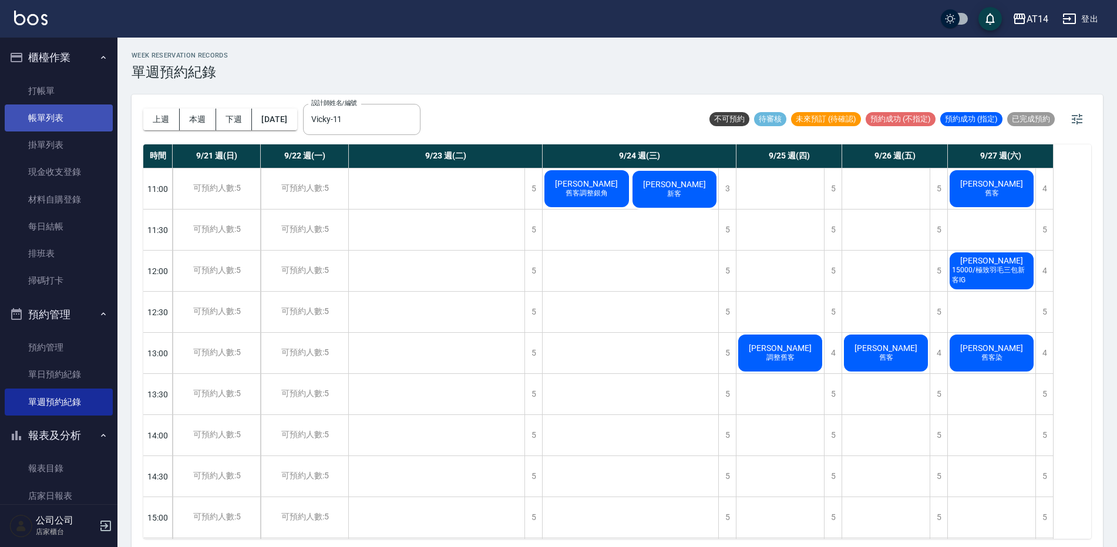
click at [68, 117] on link "帳單列表" at bounding box center [59, 118] width 108 height 27
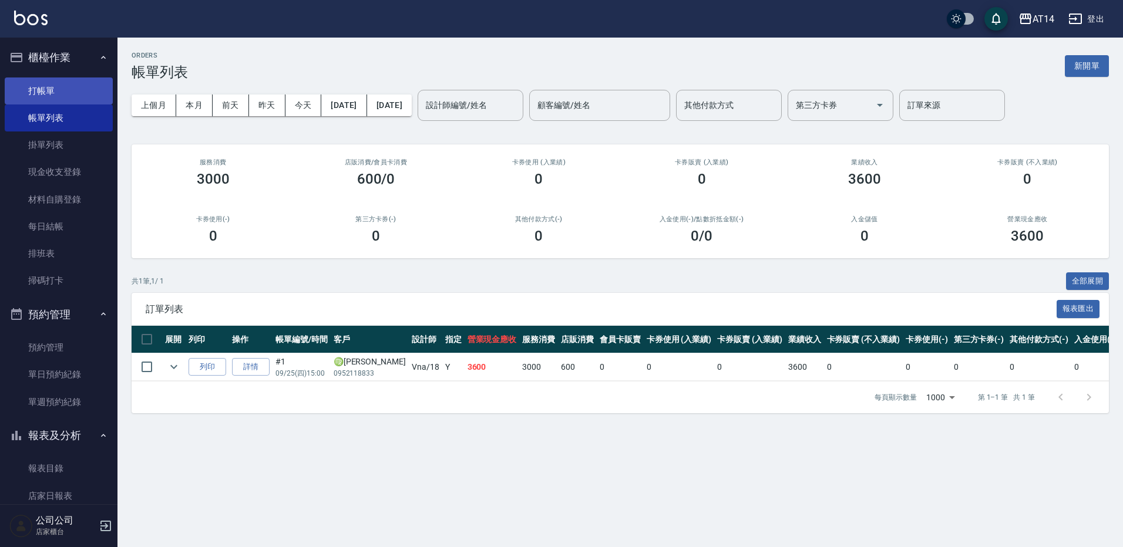
click at [68, 90] on link "打帳單" at bounding box center [59, 90] width 108 height 27
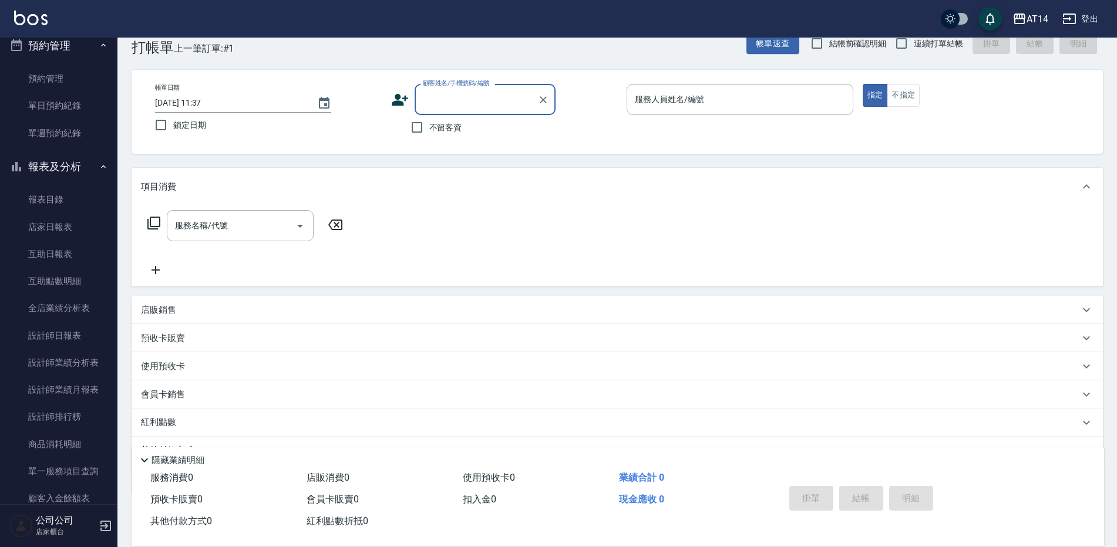
scroll to position [291, 0]
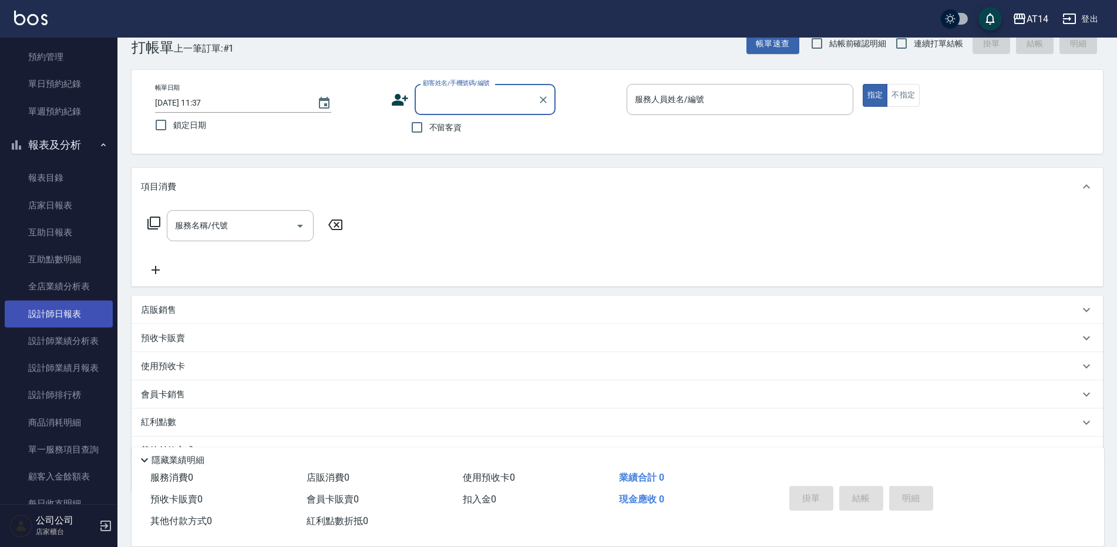
click at [85, 315] on link "設計師日報表" at bounding box center [59, 314] width 108 height 27
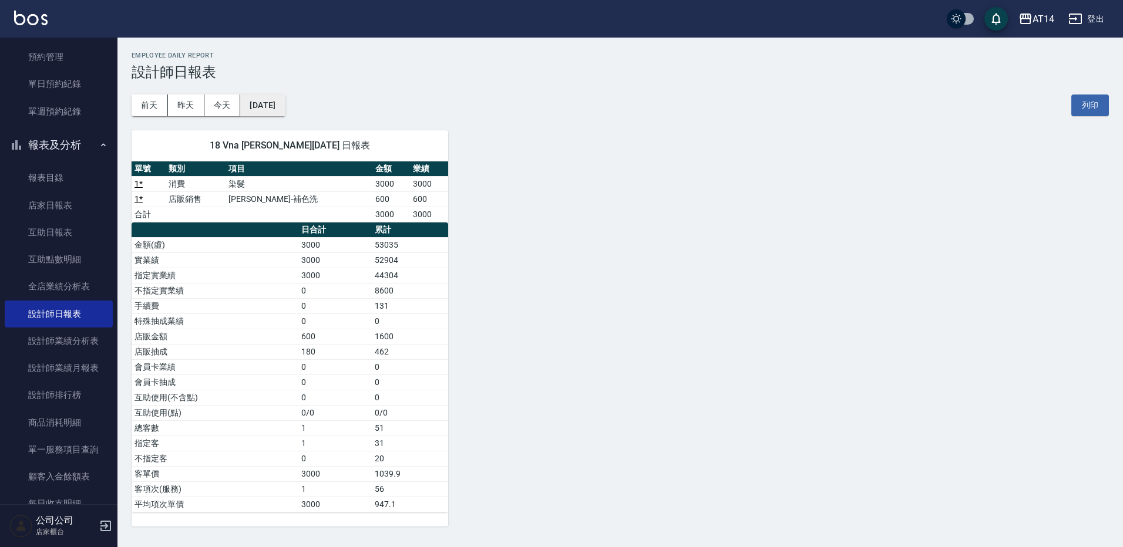
click at [271, 109] on button "[DATE]" at bounding box center [262, 106] width 45 height 22
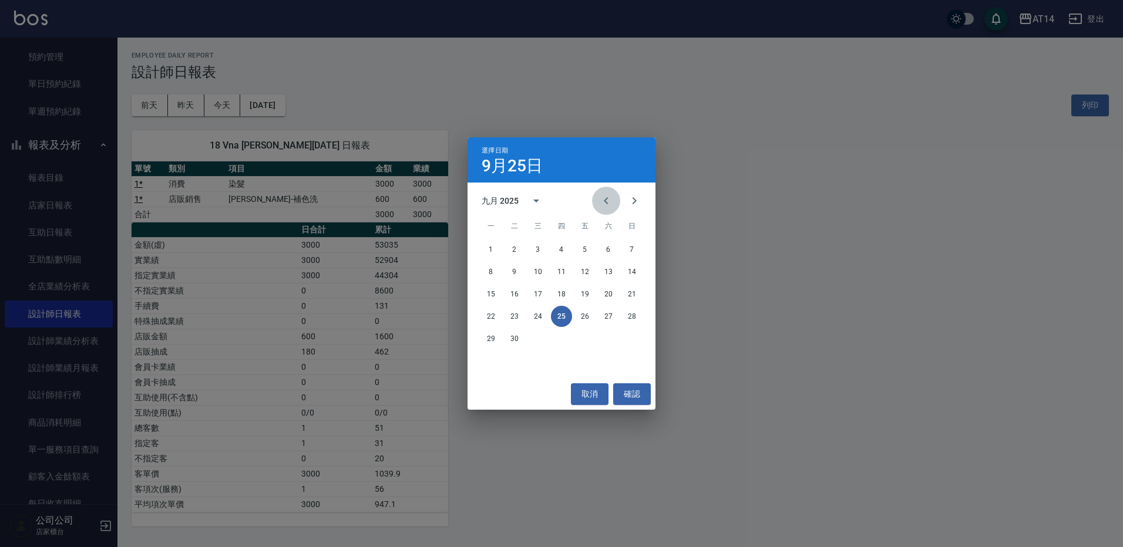
click at [599, 199] on icon "Previous month" at bounding box center [606, 201] width 14 height 14
click at [636, 195] on icon "Next month" at bounding box center [634, 201] width 14 height 14
click at [583, 272] on button "12" at bounding box center [584, 271] width 21 height 21
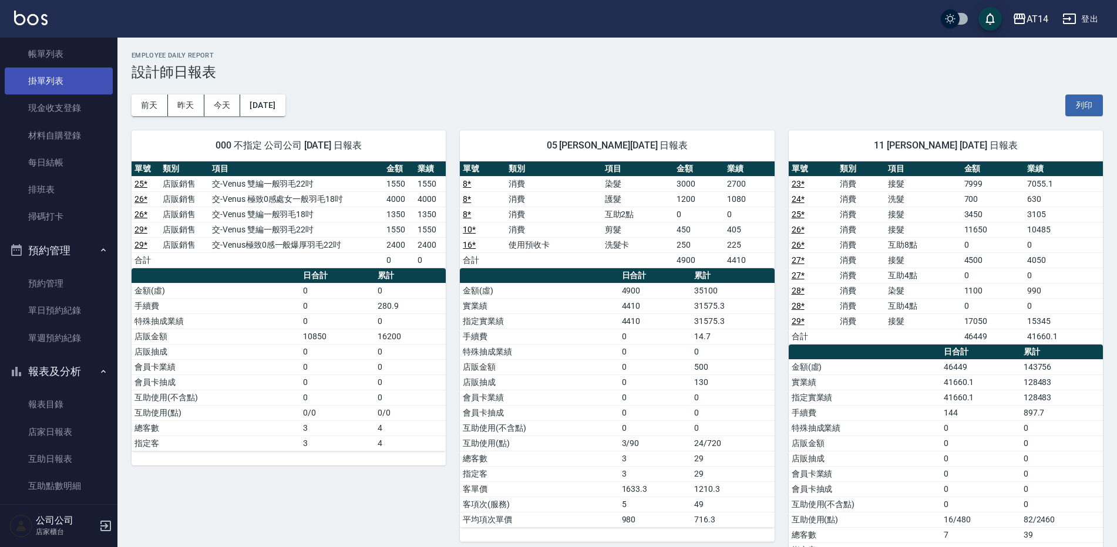
scroll to position [59, 0]
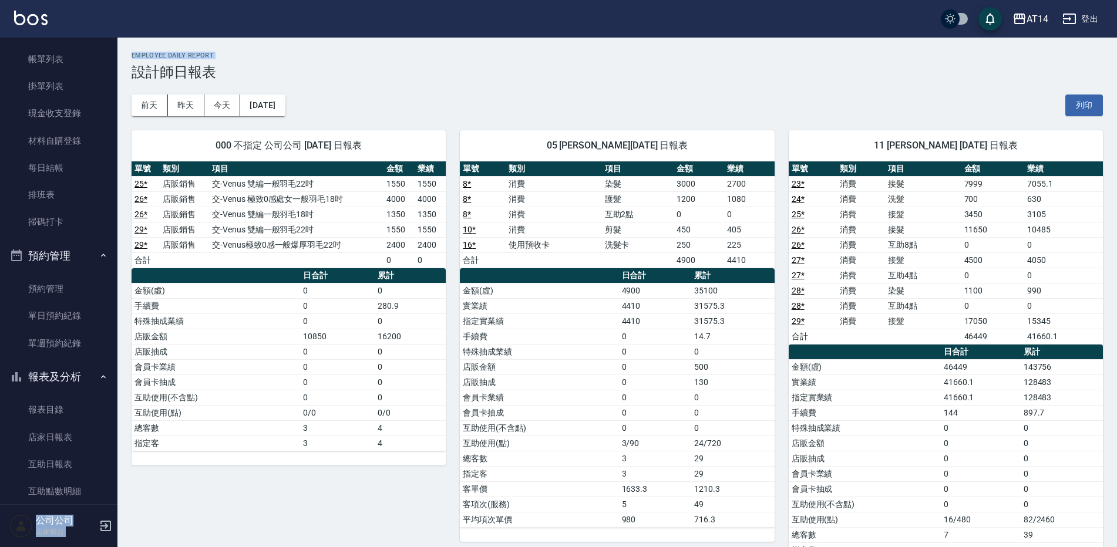
drag, startPoint x: 111, startPoint y: 90, endPoint x: 120, endPoint y: 62, distance: 29.5
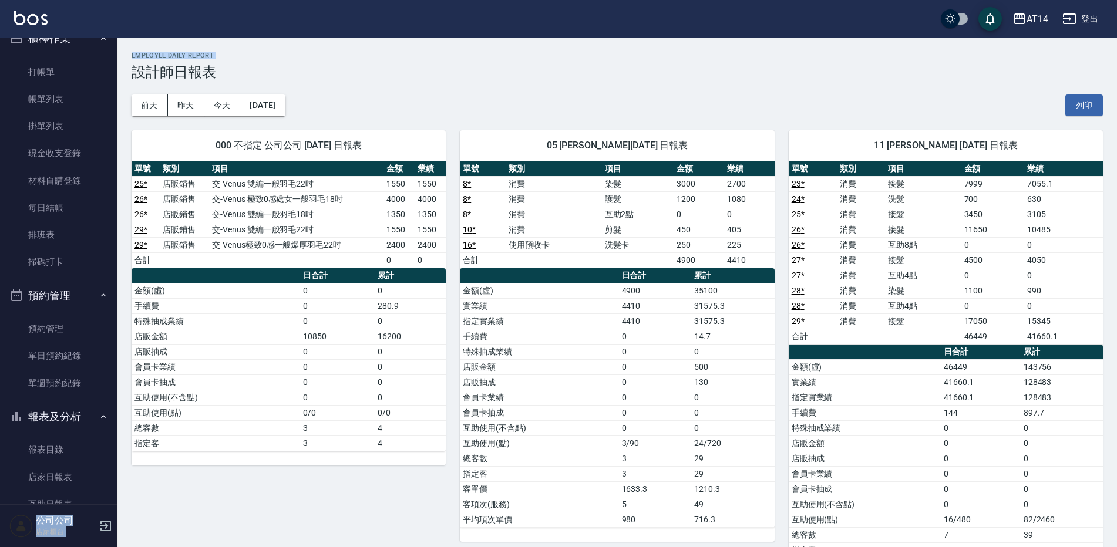
scroll to position [0, 0]
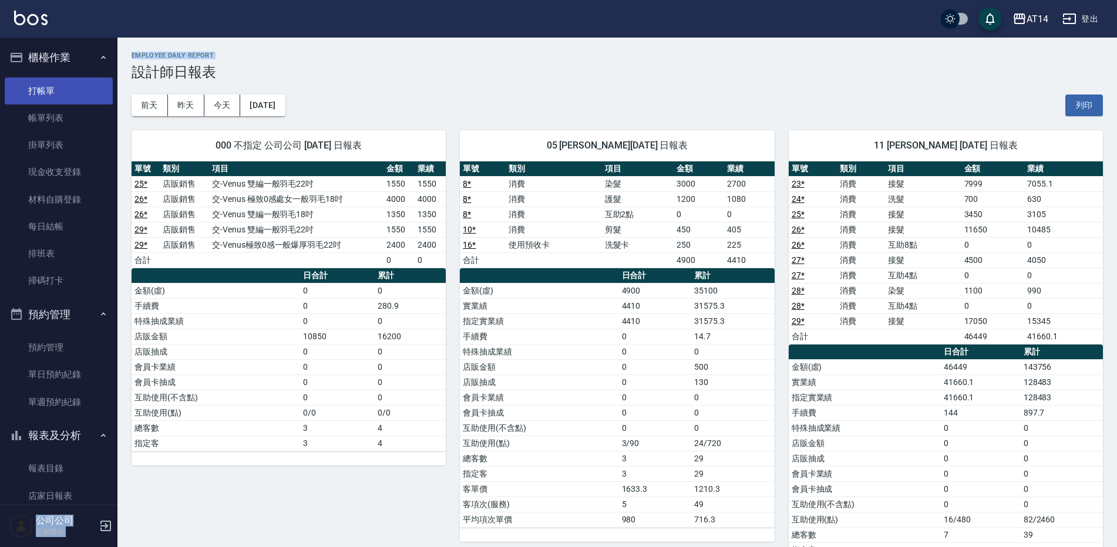
click at [69, 92] on link "打帳單" at bounding box center [59, 90] width 108 height 27
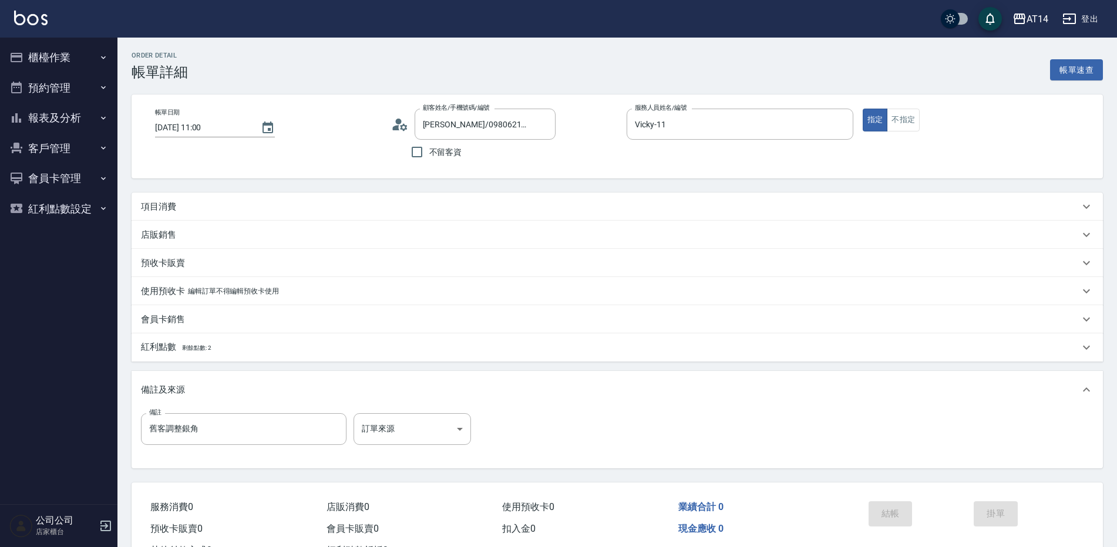
click at [176, 214] on div "項目消費" at bounding box center [617, 207] width 971 height 28
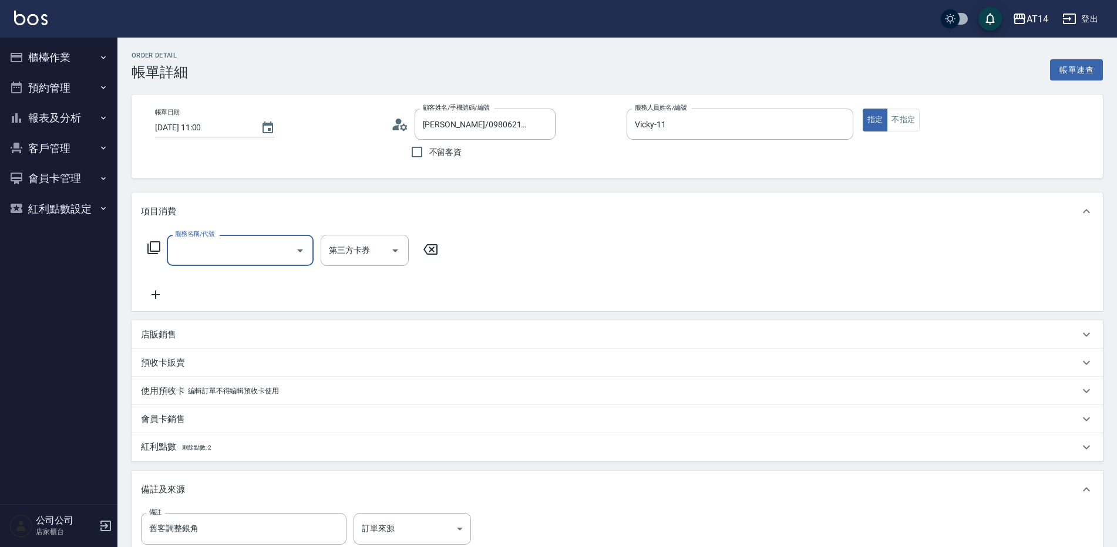
click at [231, 251] on input "服務名稱/代號" at bounding box center [231, 250] width 119 height 21
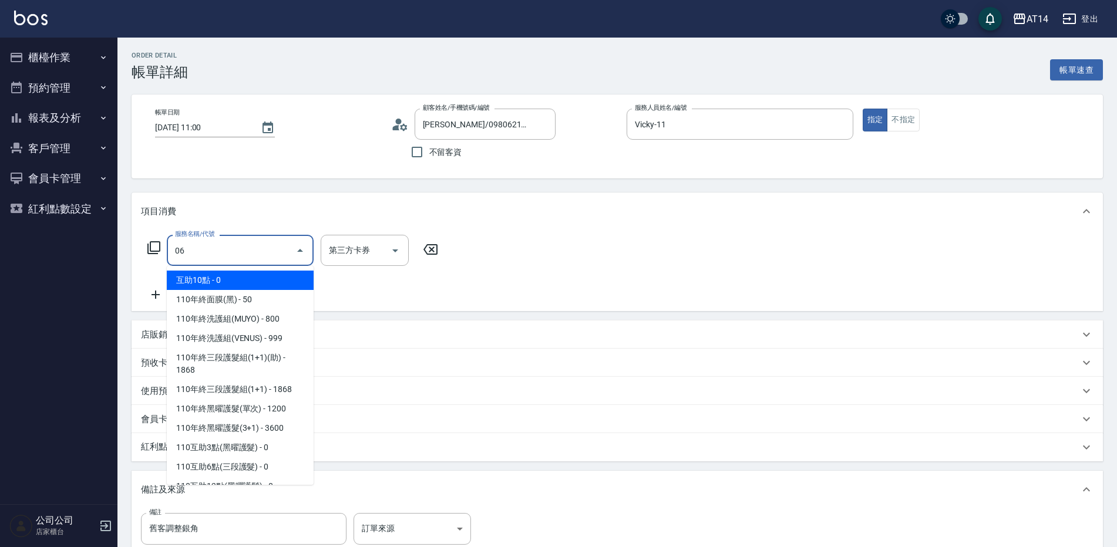
type input "061"
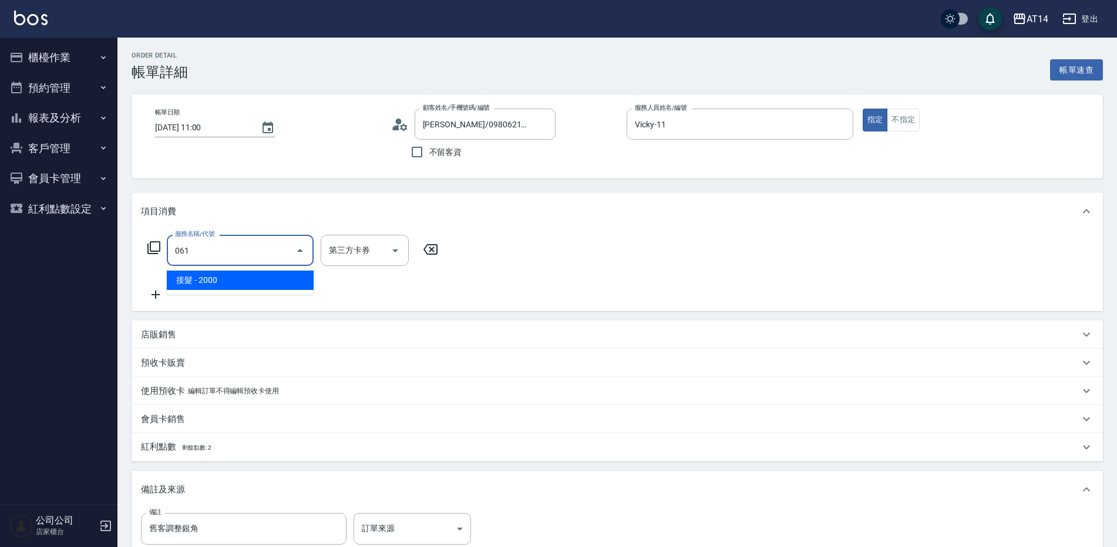
type input "4"
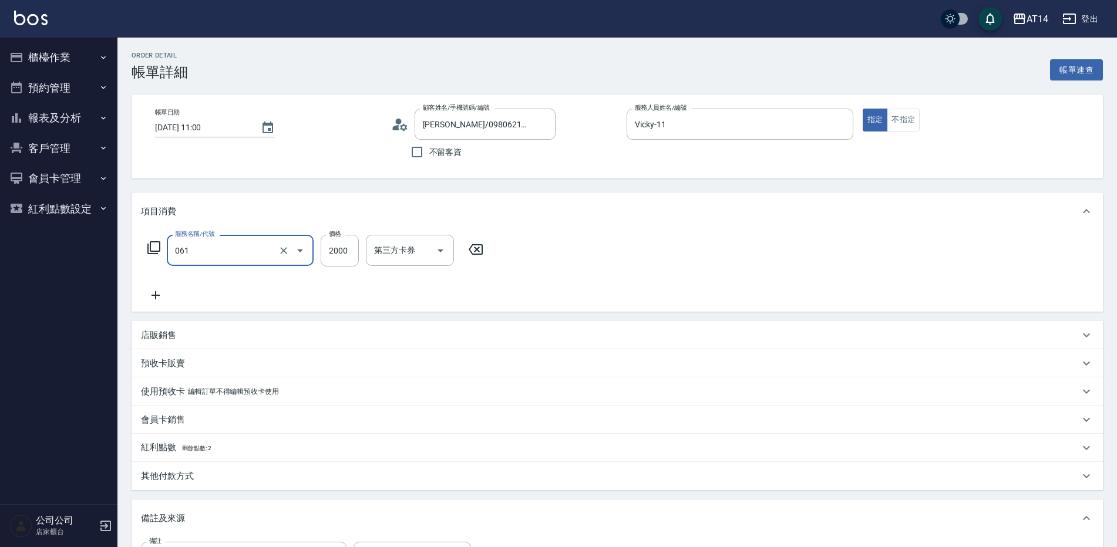
type input "接髮(061)"
type input "8"
type input "0"
type input "824"
type input "2"
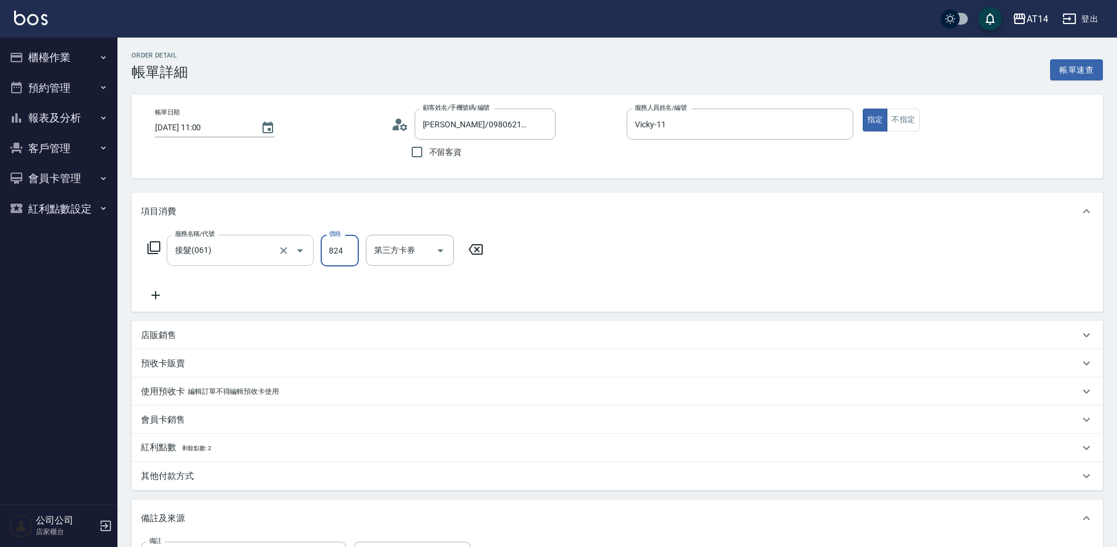
type input "8245"
type input "16"
type input "8245"
click at [167, 292] on icon at bounding box center [155, 295] width 29 height 14
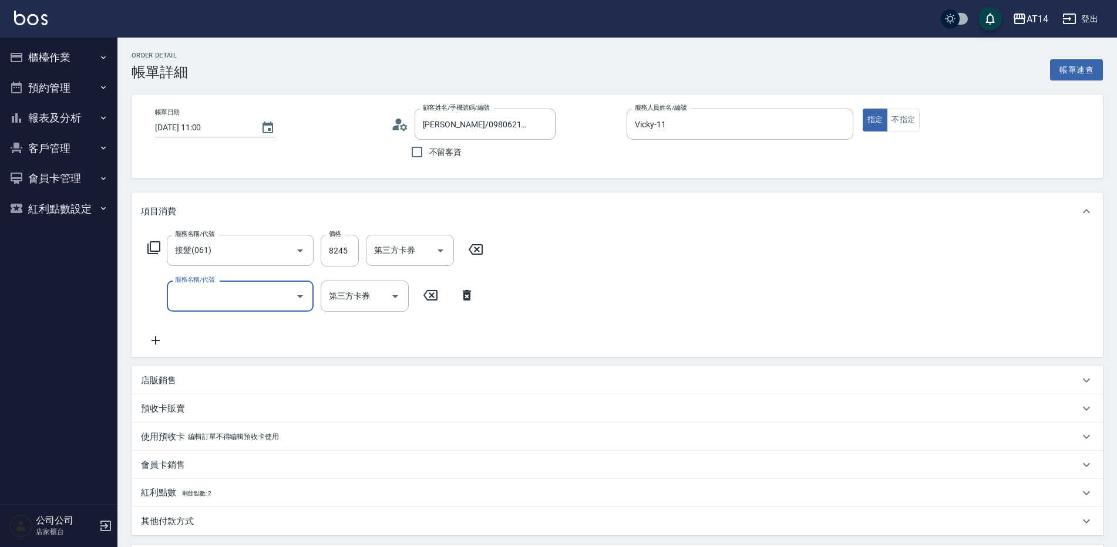
click at [196, 292] on input "服務名稱/代號" at bounding box center [231, 296] width 119 height 21
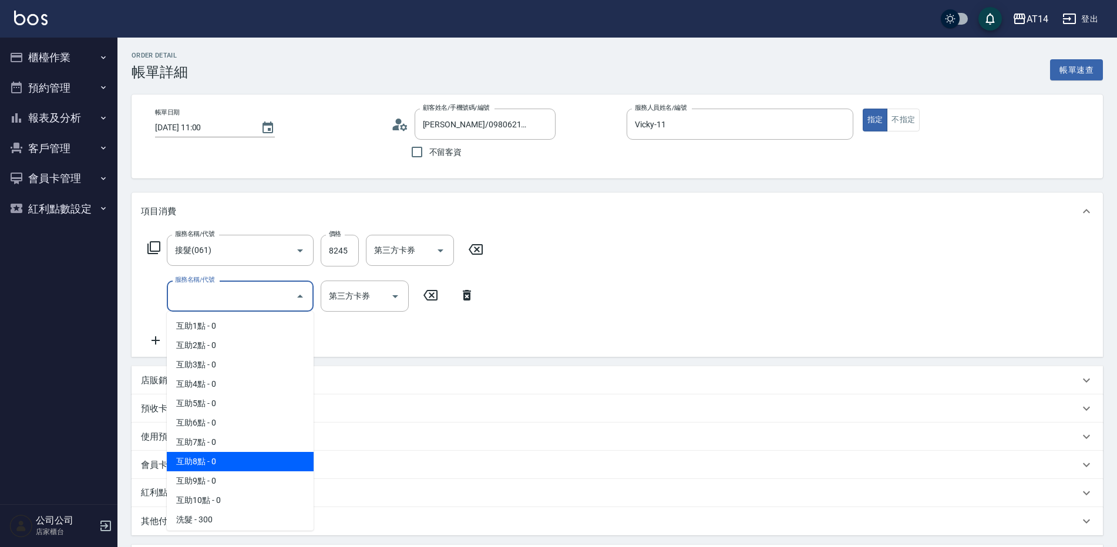
click at [217, 460] on span "互助8點 - 0" at bounding box center [240, 461] width 147 height 19
type input "互助8點(008)"
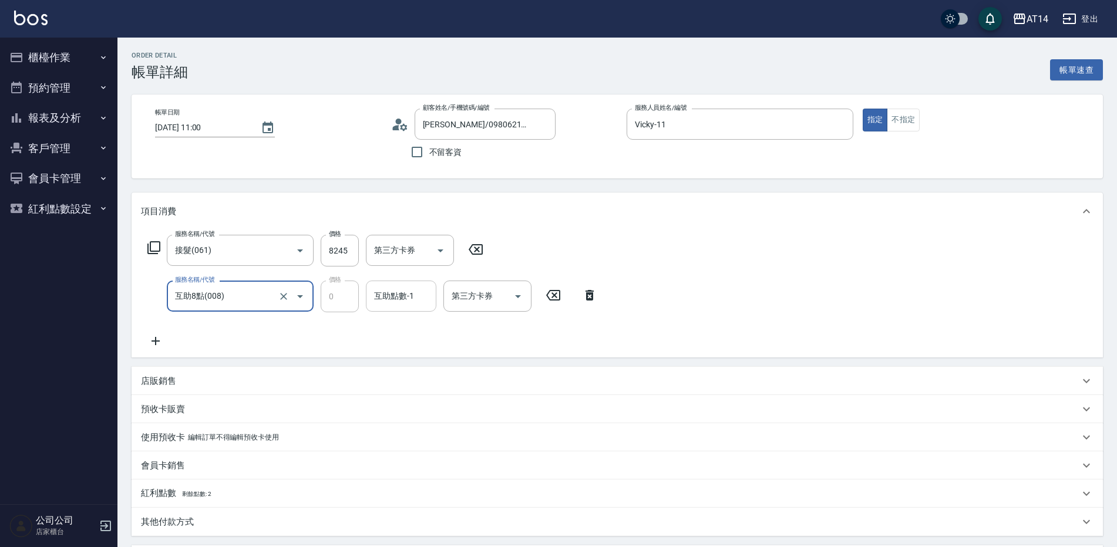
click at [398, 299] on input "互助點數-1" at bounding box center [401, 296] width 60 height 21
type input "蘇逸婕-66"
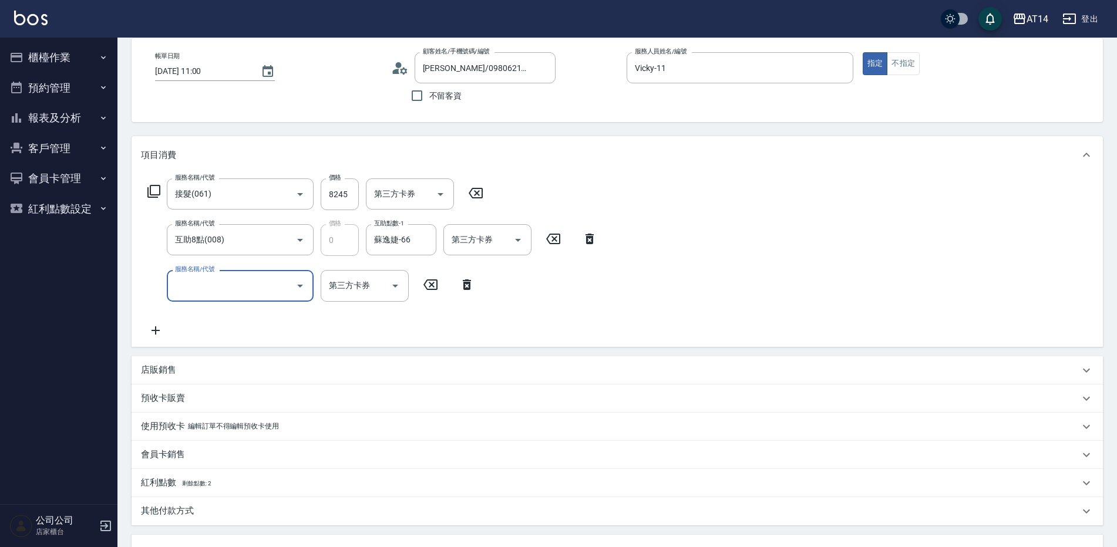
scroll to position [117, 0]
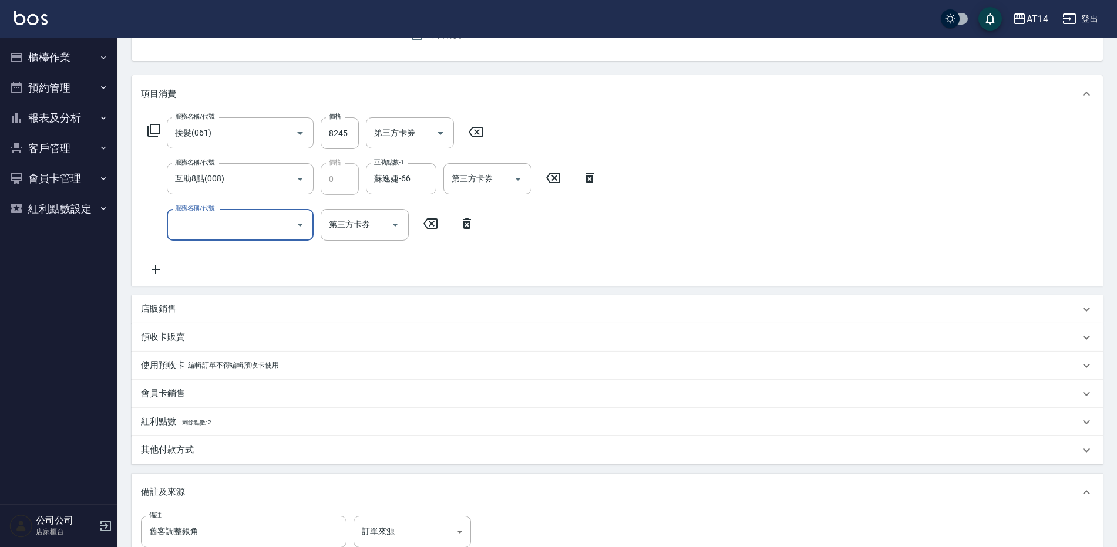
click at [220, 451] on div "其他付款方式" at bounding box center [610, 450] width 938 height 12
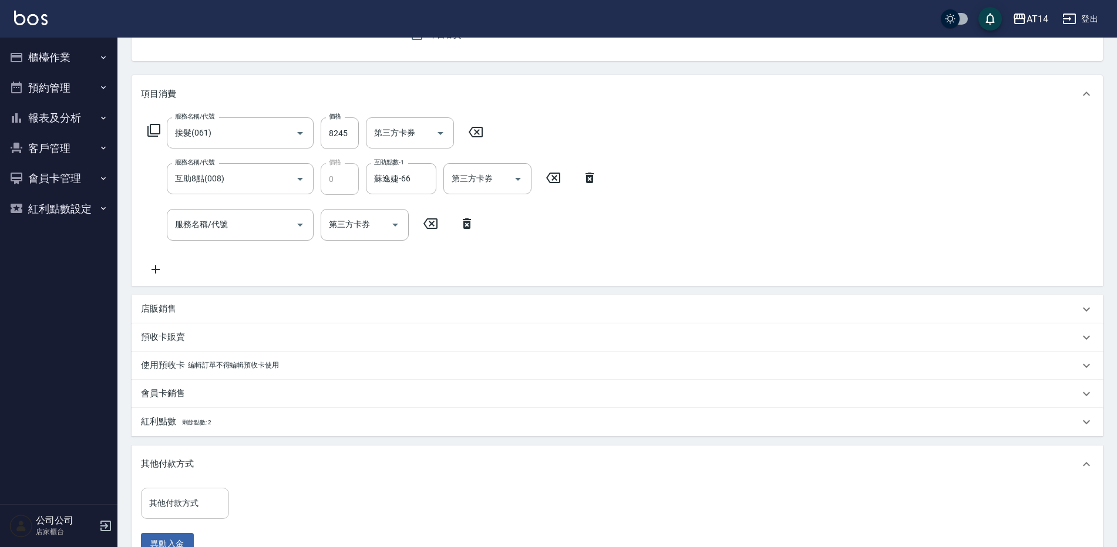
click at [190, 491] on div "其他付款方式" at bounding box center [185, 503] width 88 height 31
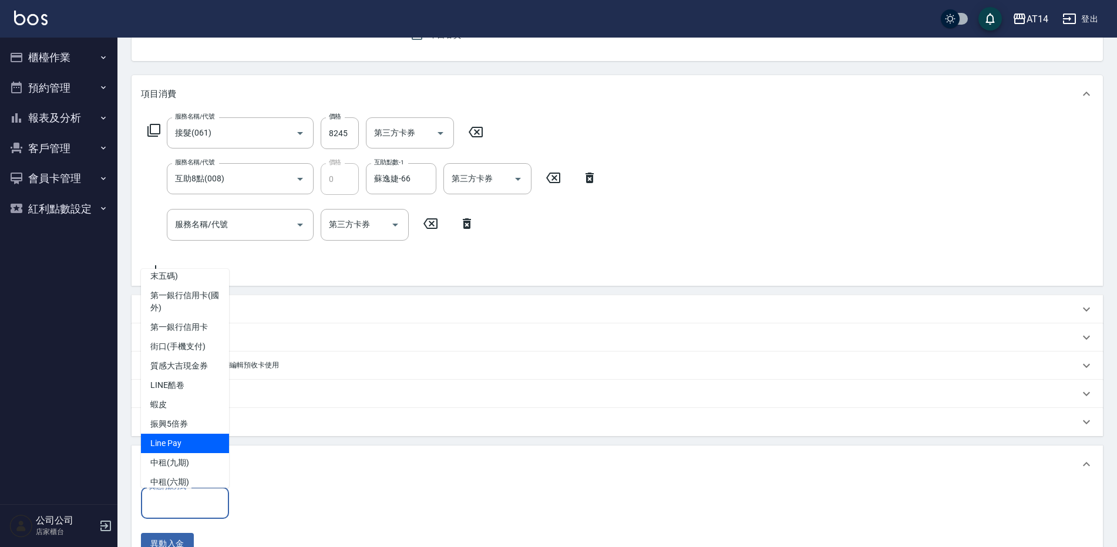
scroll to position [79, 0]
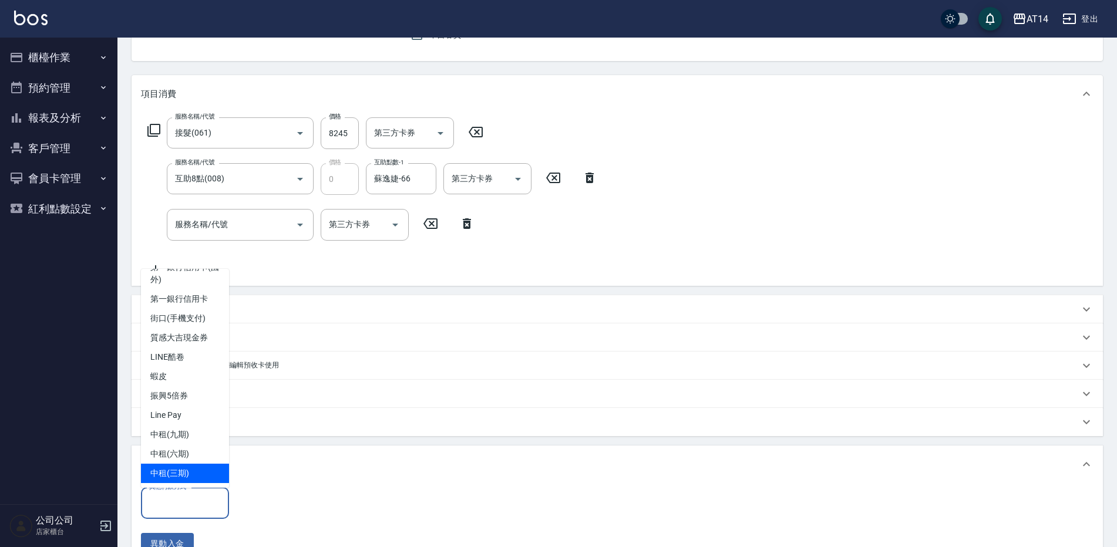
click at [178, 471] on span "中租(三期)" at bounding box center [185, 473] width 88 height 19
type input "中租(三期)"
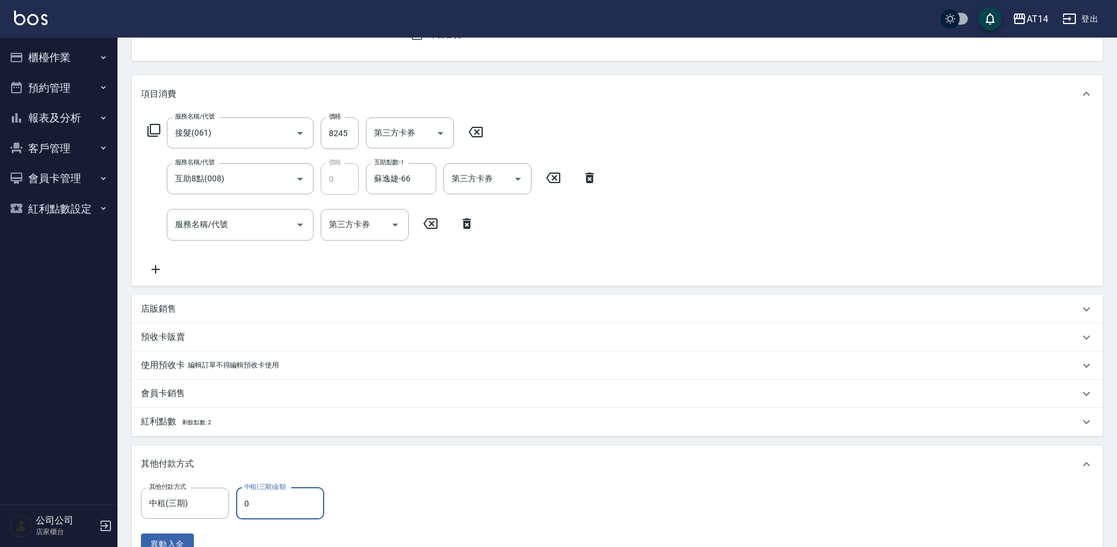
click at [288, 500] on input "0" at bounding box center [280, 504] width 88 height 32
type input "824"
type input "15"
type input "8245"
type input "0"
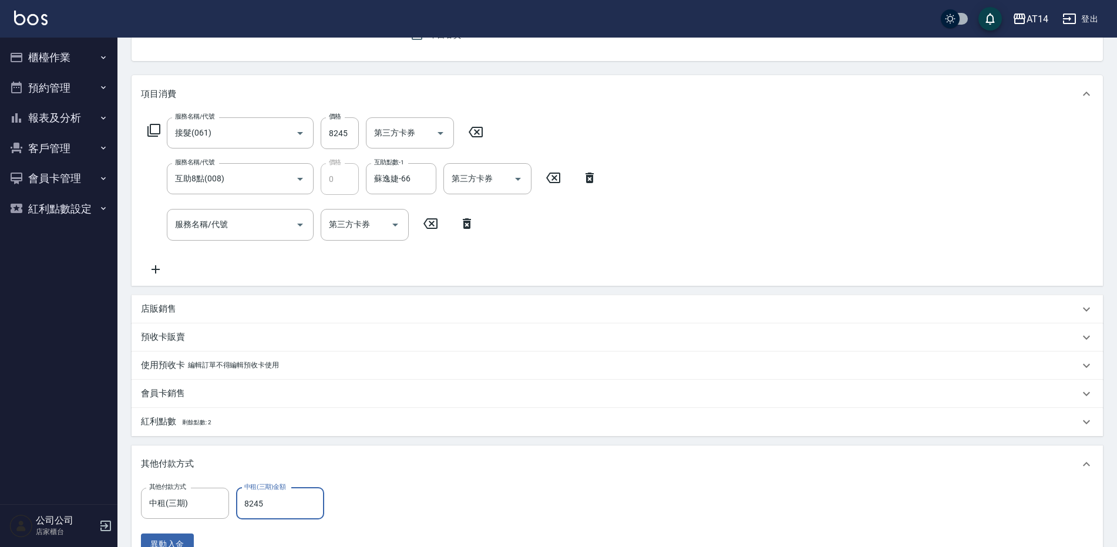
type input "8245"
click at [498, 320] on div "店販銷售" at bounding box center [617, 309] width 971 height 28
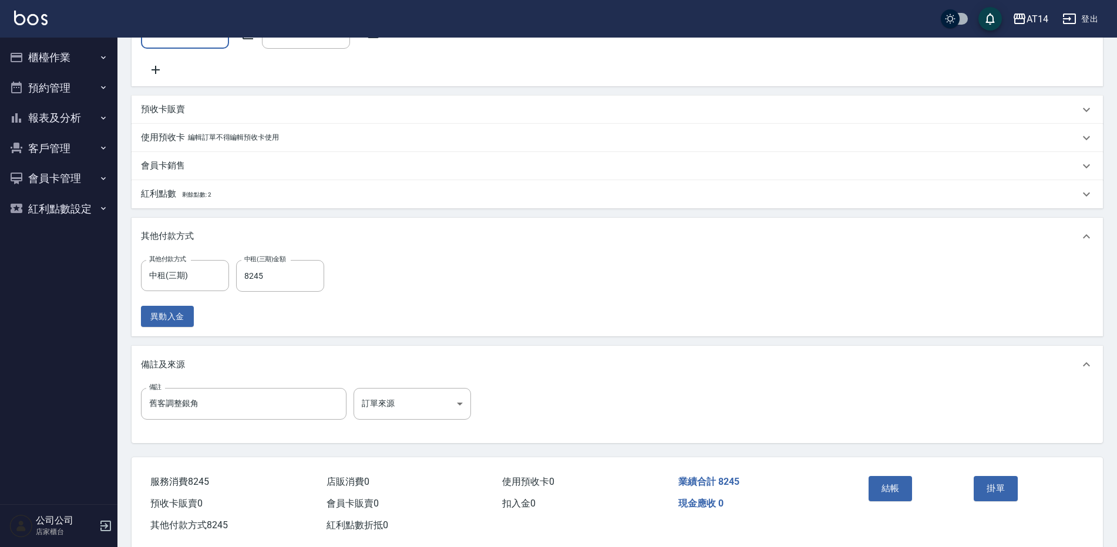
scroll to position [469, 0]
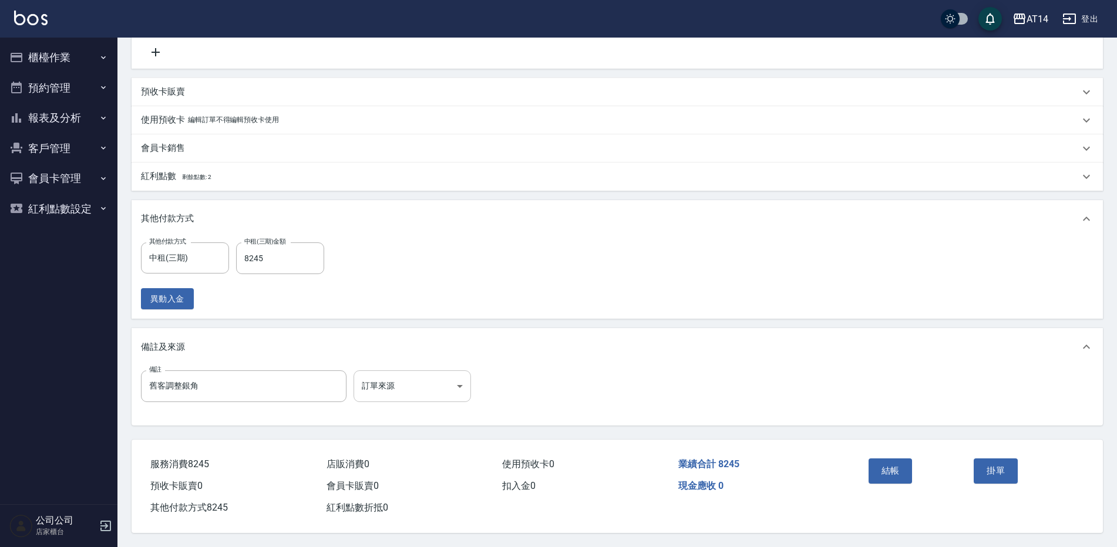
click at [420, 381] on body "AT14 登出 櫃檯作業 打帳單 帳單列表 掛單列表 現金收支登錄 材料自購登錄 每日結帳 排班表 掃碼打卡 預約管理 預約管理 單日預約紀錄 單週預約紀錄 …" at bounding box center [558, 46] width 1117 height 1002
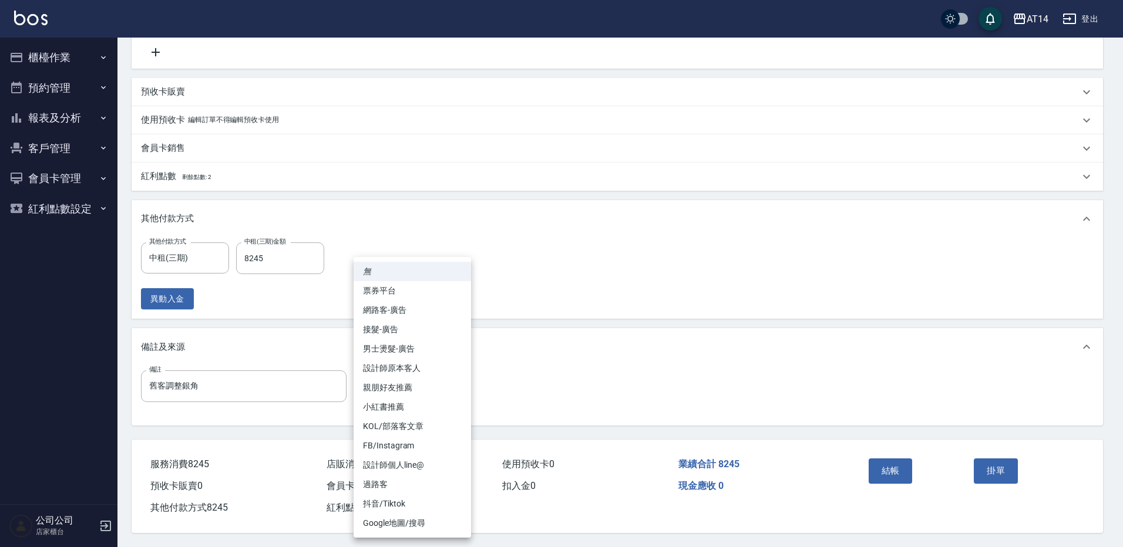
click at [415, 381] on li "親朋好友推薦" at bounding box center [411, 387] width 117 height 19
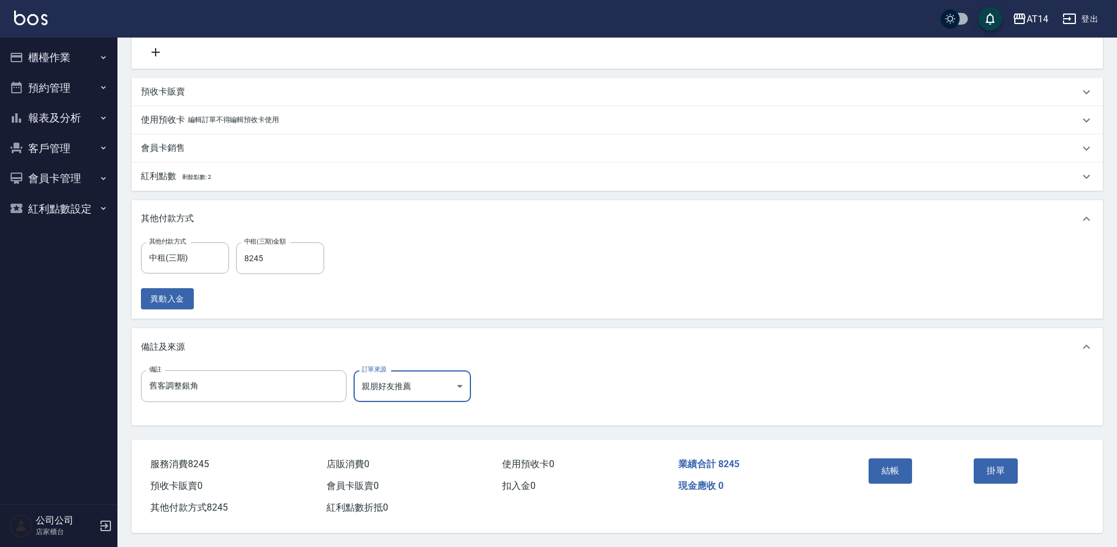
click at [418, 382] on body "AT14 登出 櫃檯作業 打帳單 帳單列表 掛單列表 現金收支登錄 材料自購登錄 每日結帳 排班表 掃碼打卡 預約管理 預約管理 單日預約紀錄 單週預約紀錄 …" at bounding box center [558, 46] width 1117 height 1002
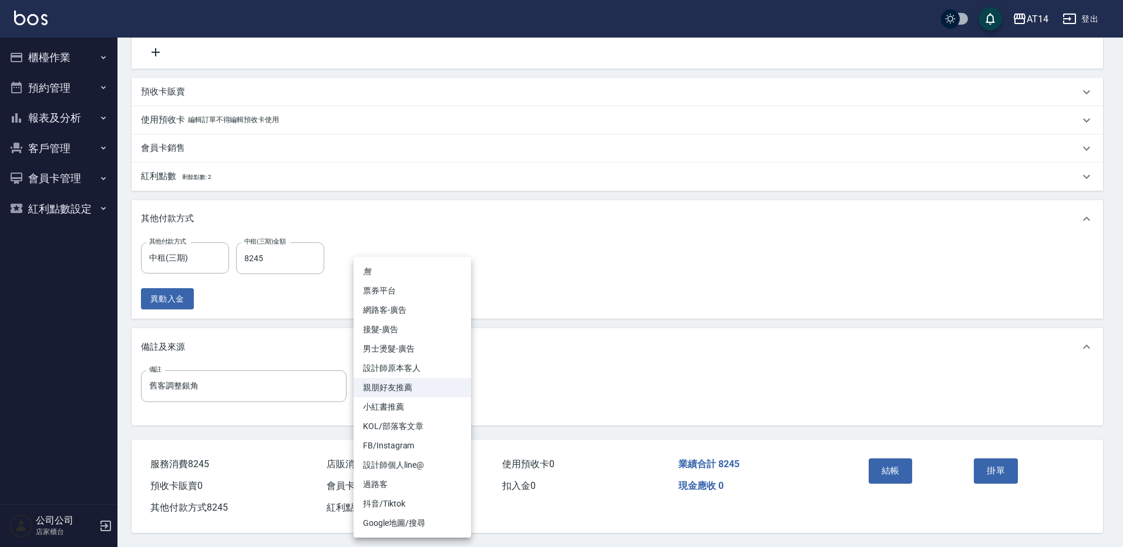
click at [417, 367] on li "設計師原本客人" at bounding box center [411, 368] width 117 height 19
type input "設計師原本客人"
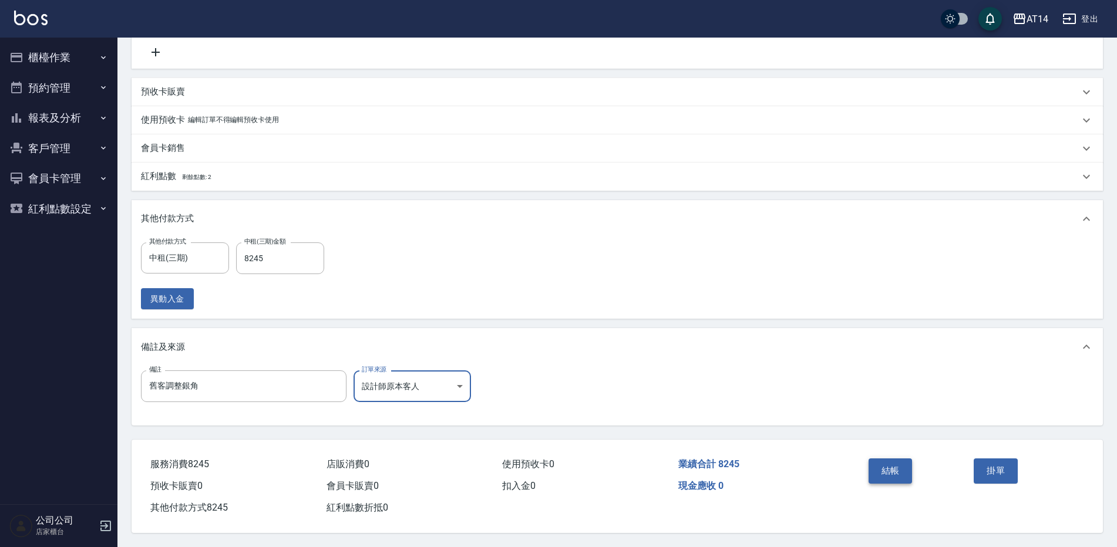
click at [886, 465] on button "結帳" at bounding box center [890, 471] width 44 height 25
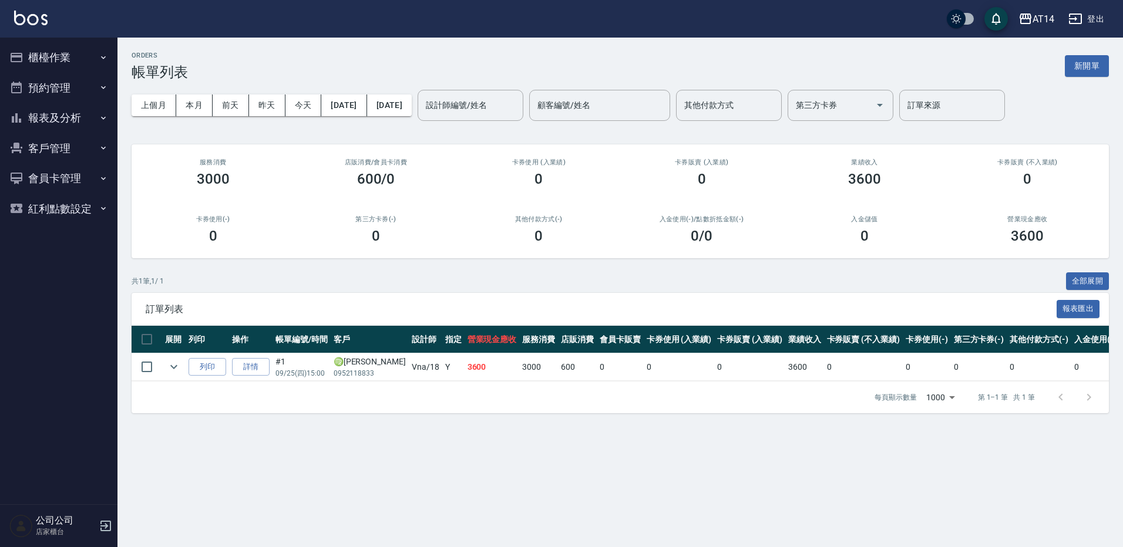
click at [73, 47] on button "櫃檯作業" at bounding box center [59, 57] width 108 height 31
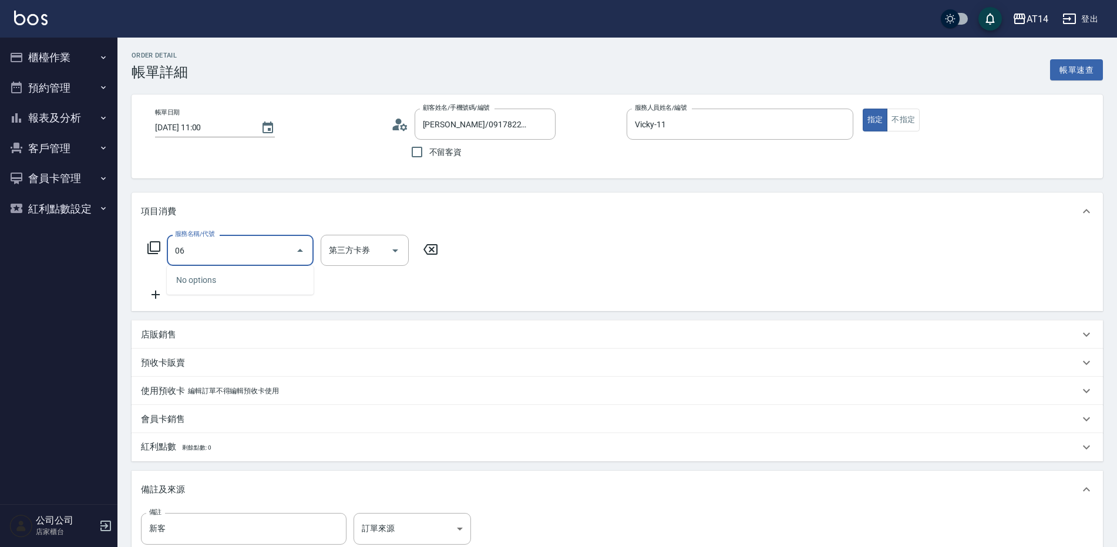
type input "061"
type input "4"
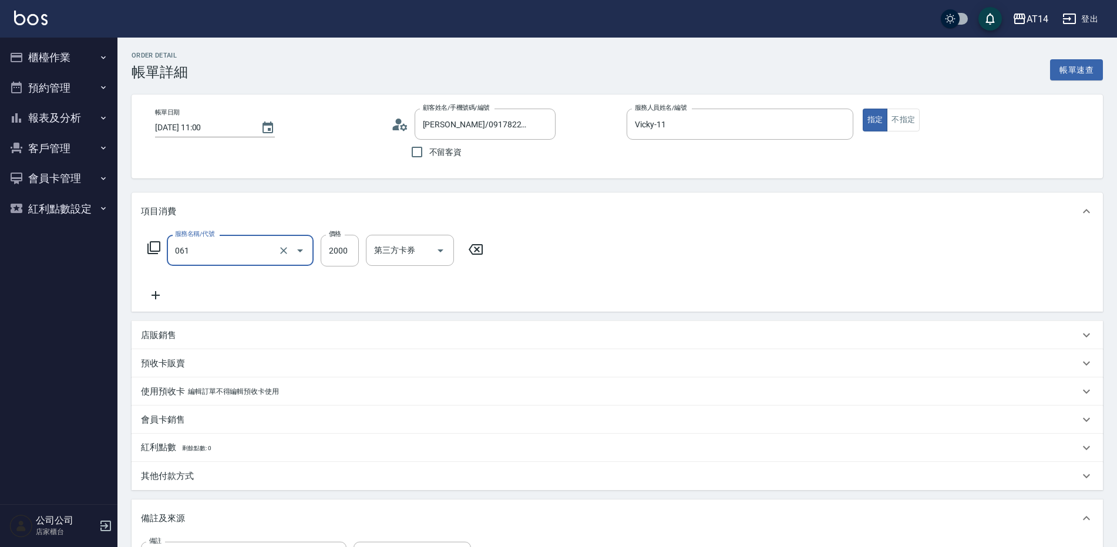
type input "接髮(061)"
type input "8"
type input "0"
type input "800"
type input "2"
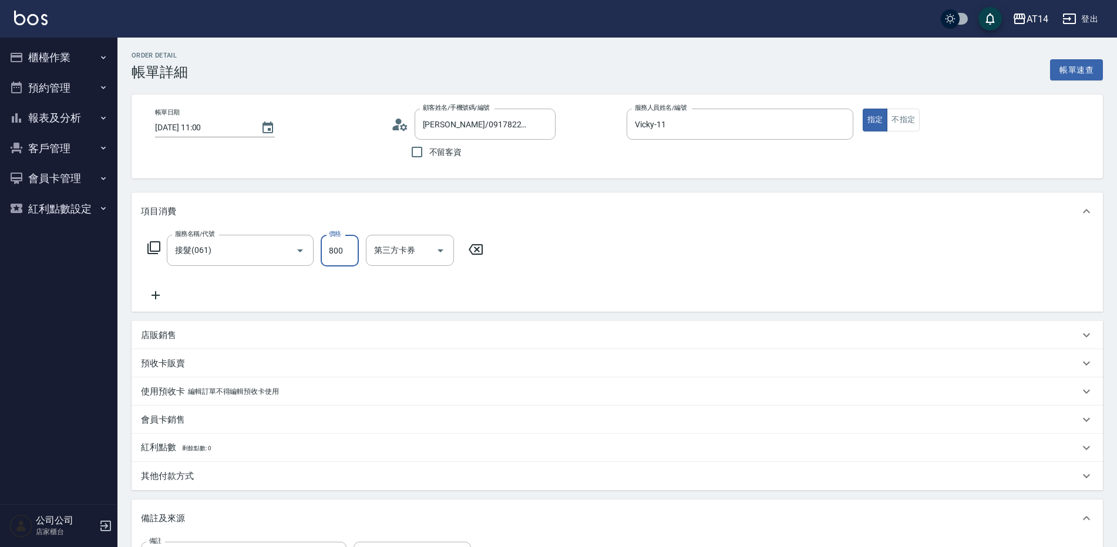
type input "8000"
type input "16"
type input "8000"
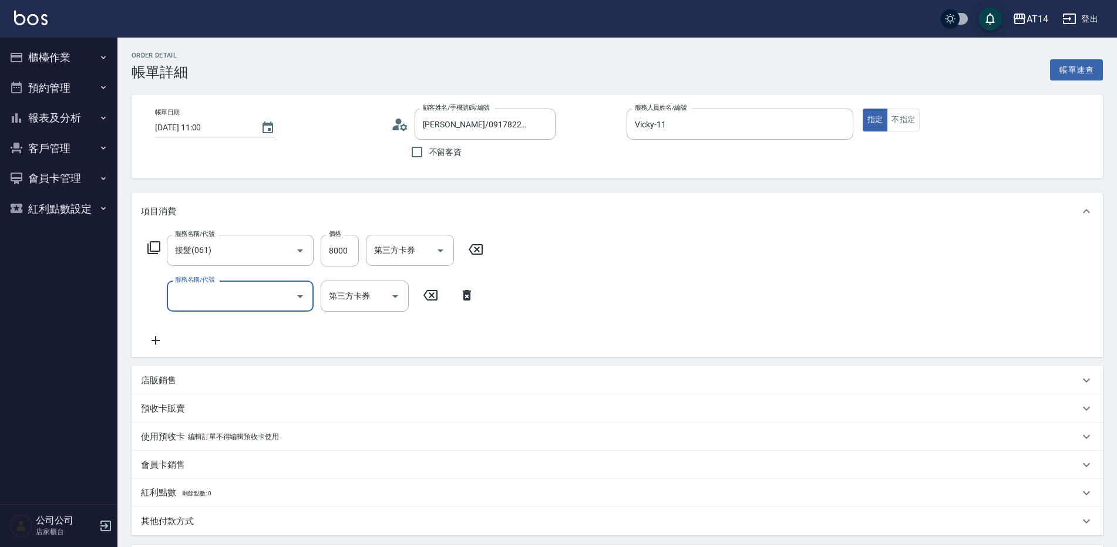
click at [217, 296] on input "服務名稱/代號" at bounding box center [231, 296] width 119 height 21
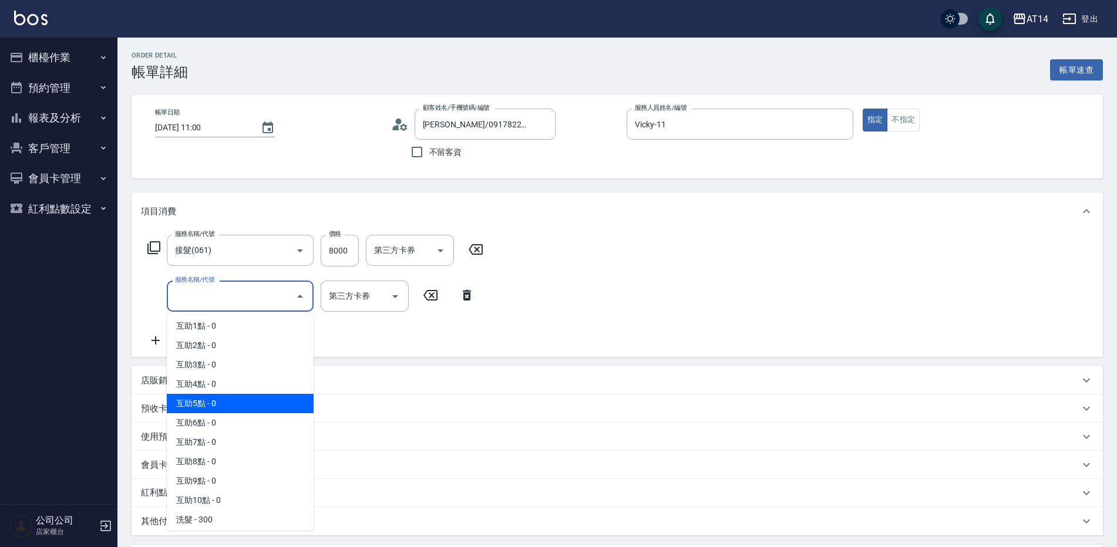
click at [232, 406] on span "互助5點 - 0" at bounding box center [240, 403] width 147 height 19
type input "互助5點(005)"
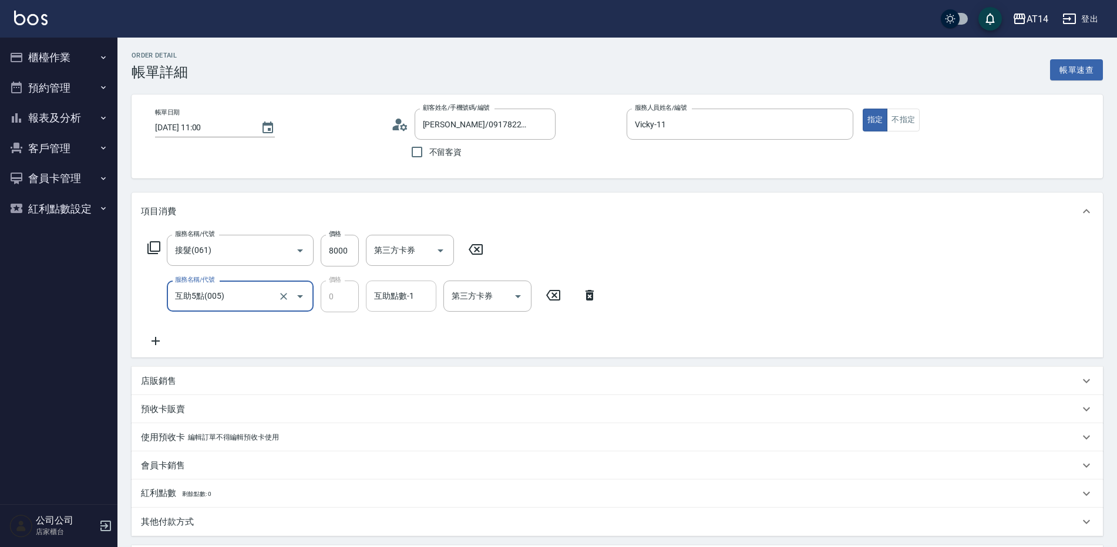
click at [423, 295] on input "互助點數-1" at bounding box center [401, 296] width 60 height 21
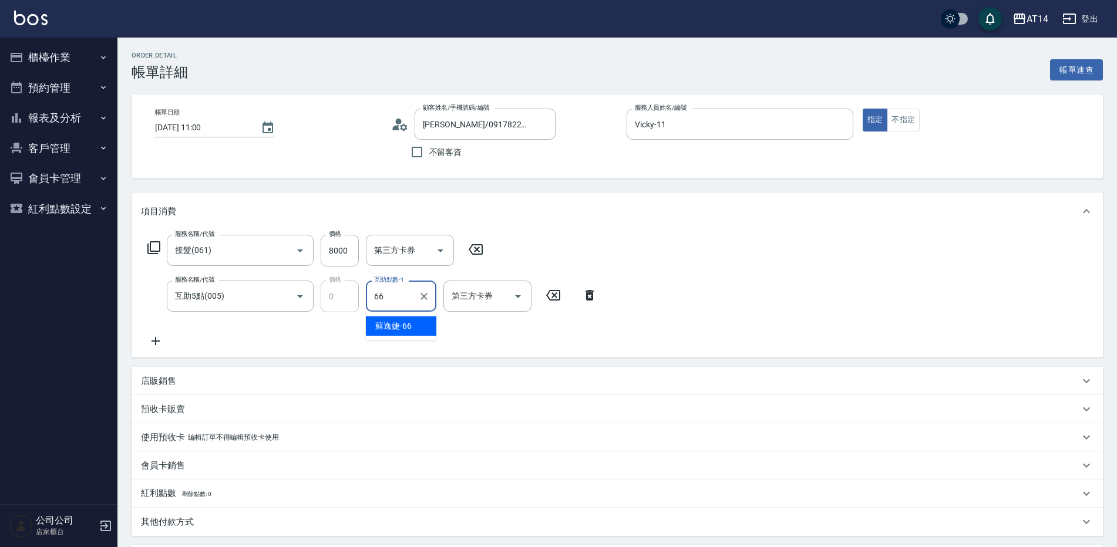
type input "蘇逸婕-66"
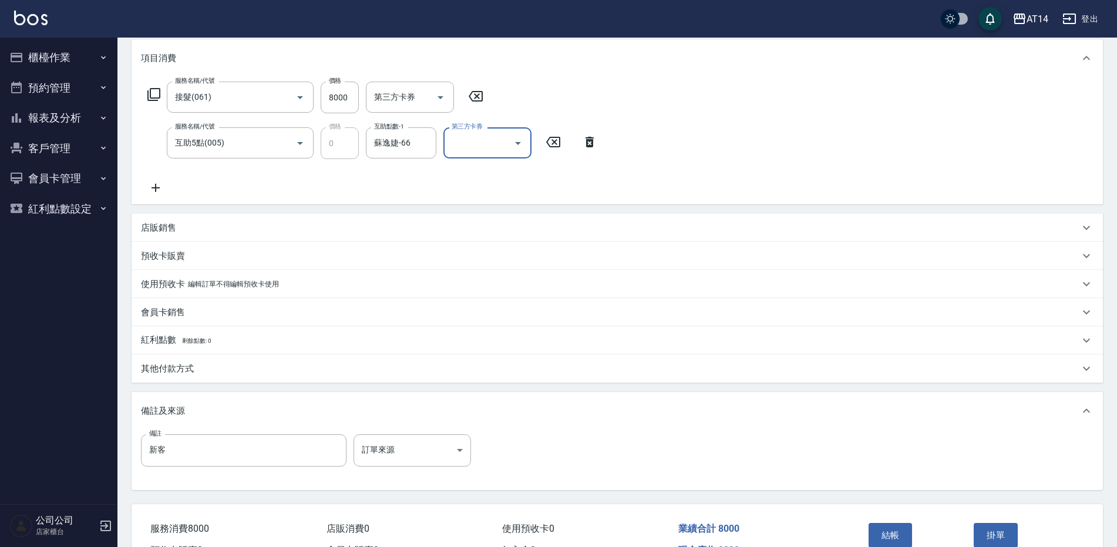
scroll to position [176, 0]
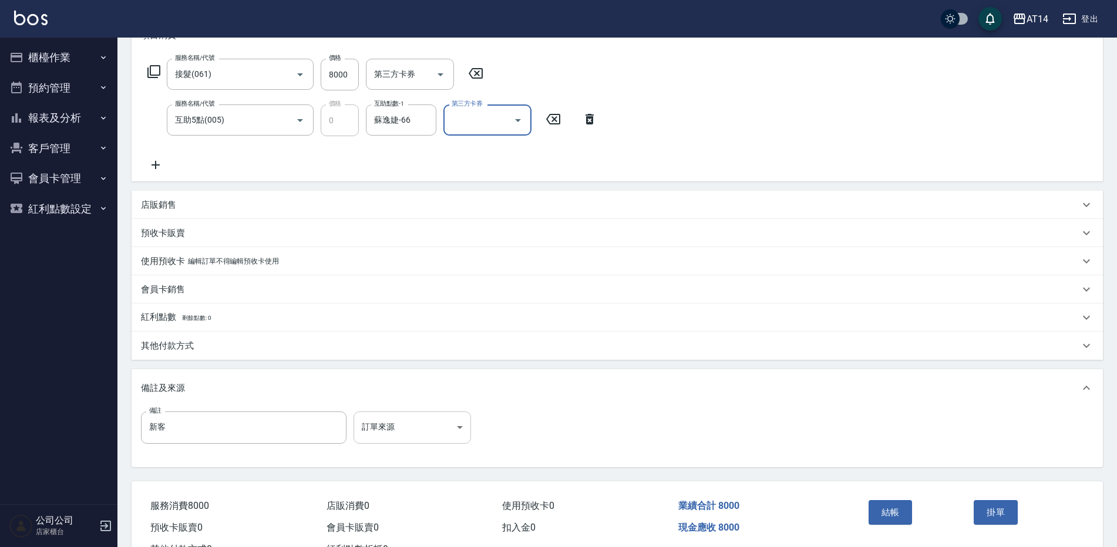
click at [426, 422] on body "AT14 登出 櫃檯作業 打帳單 帳單列表 掛單列表 現金收支登錄 材料自購登錄 每日結帳 排班表 掃碼打卡 預約管理 預約管理 單日預約紀錄 單週預約紀錄 …" at bounding box center [558, 206] width 1117 height 765
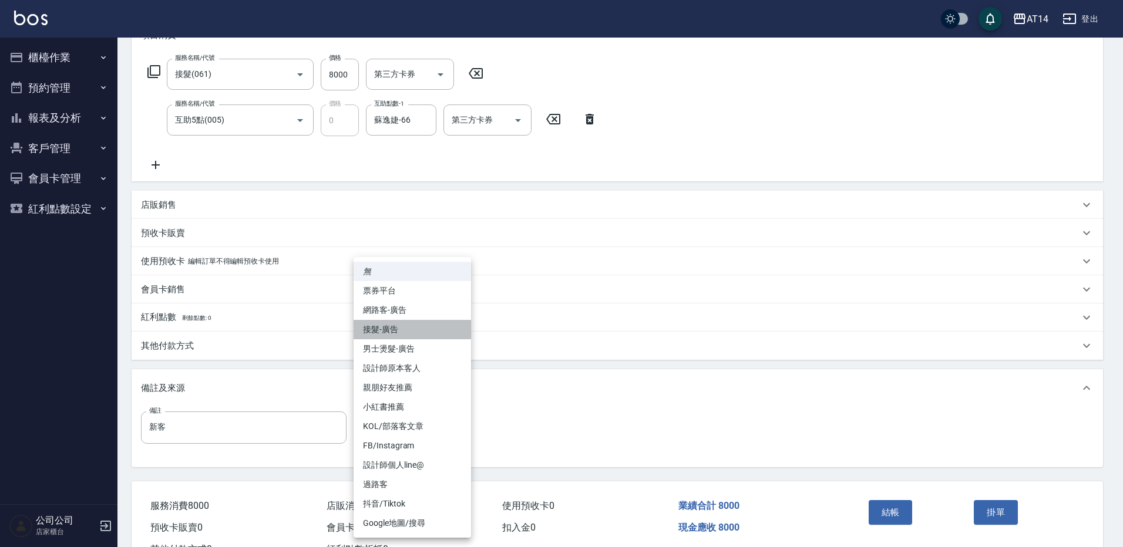
click at [416, 329] on li "接髮-廣告" at bounding box center [411, 329] width 117 height 19
type input "接髮-廣告"
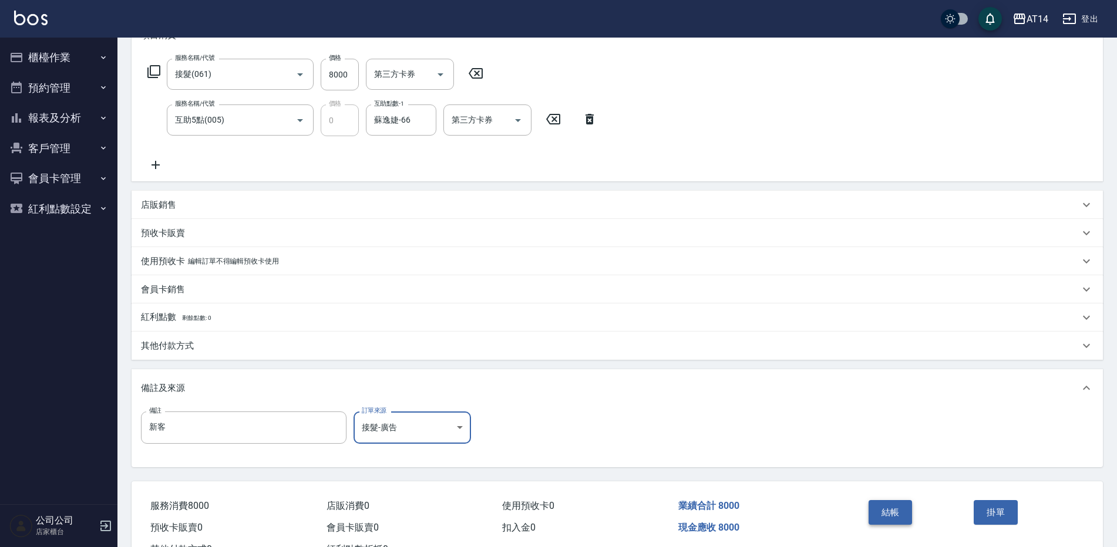
click at [884, 507] on button "結帳" at bounding box center [890, 512] width 44 height 25
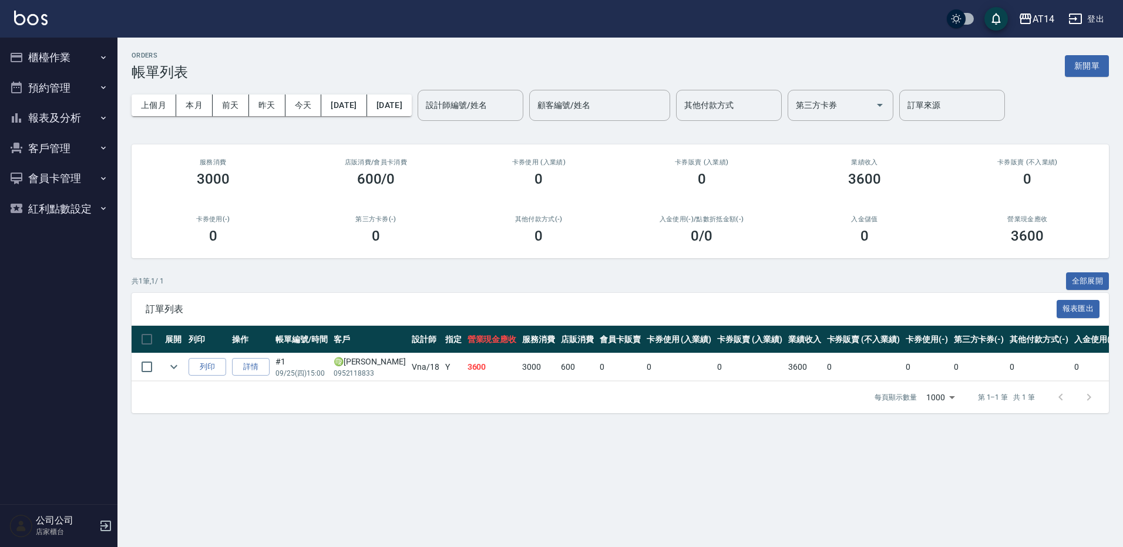
click at [63, 85] on button "預約管理" at bounding box center [59, 88] width 108 height 31
click at [73, 199] on button "報表及分析" at bounding box center [59, 209] width 108 height 31
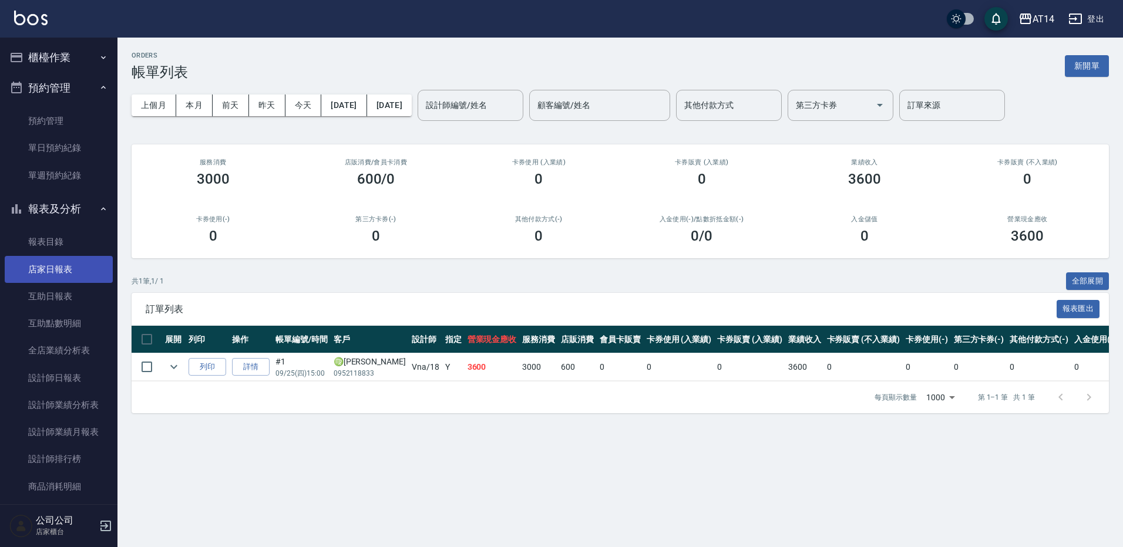
click at [75, 268] on link "店家日報表" at bounding box center [59, 269] width 108 height 27
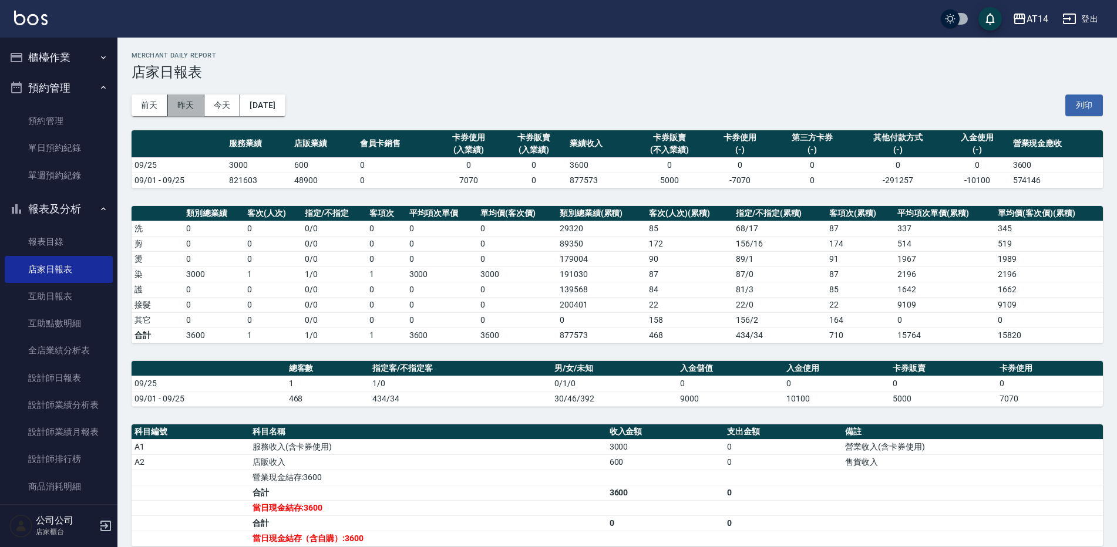
click at [194, 106] on button "昨天" at bounding box center [186, 106] width 36 height 22
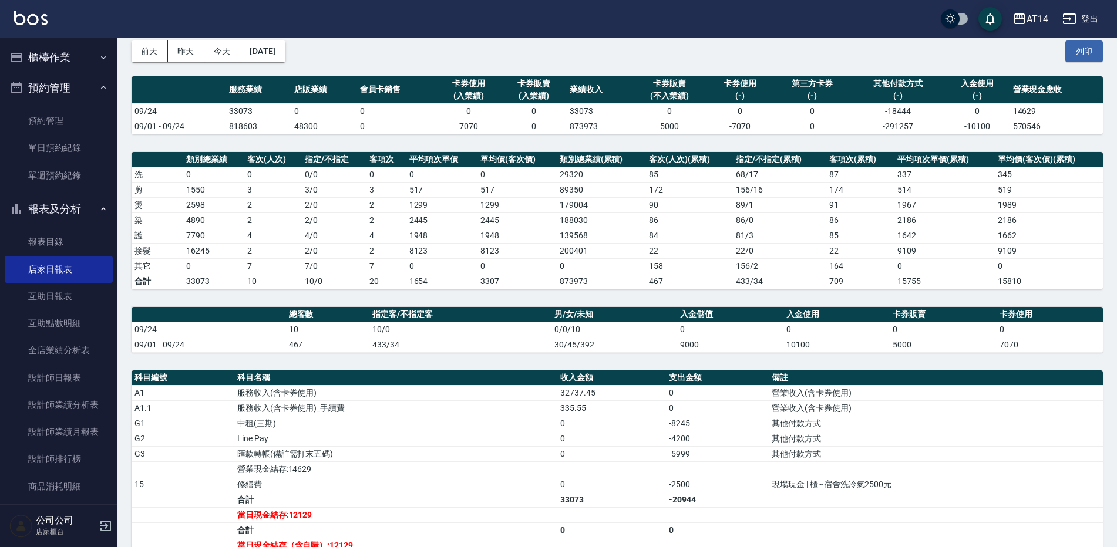
scroll to position [59, 0]
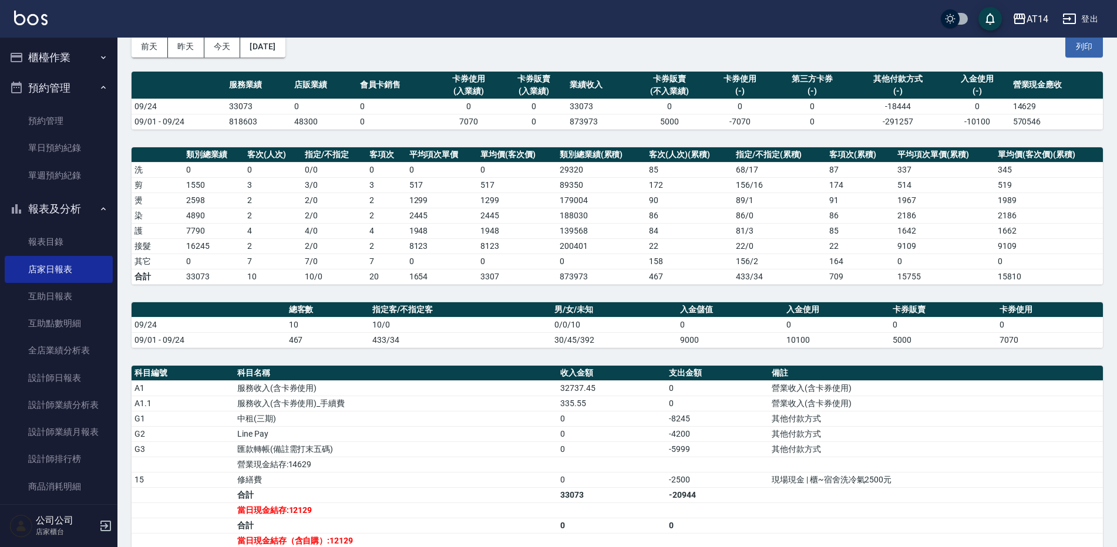
click at [69, 52] on button "櫃檯作業" at bounding box center [59, 57] width 108 height 31
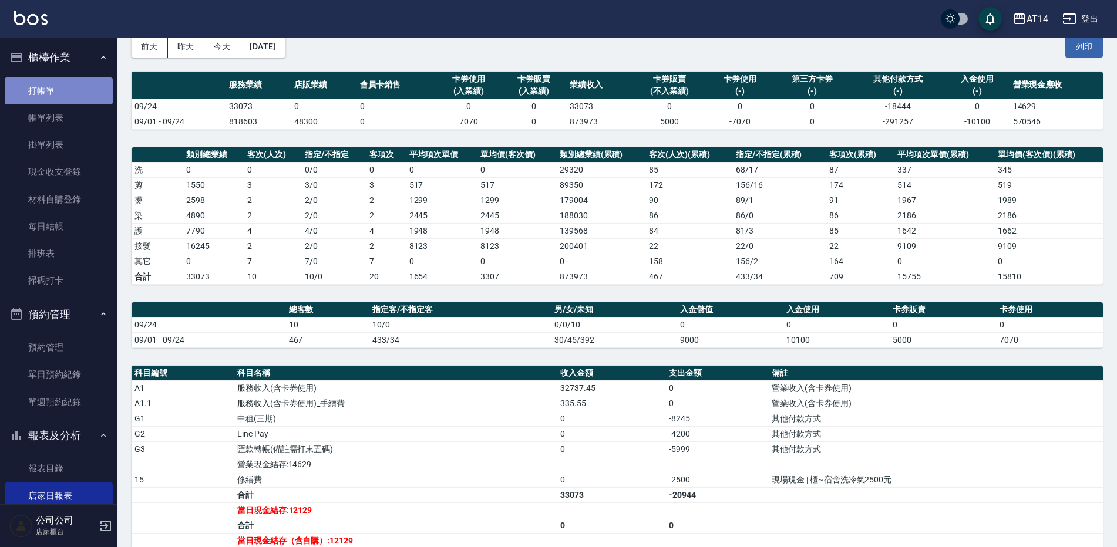
click at [74, 91] on link "打帳單" at bounding box center [59, 90] width 108 height 27
